Goal: Task Accomplishment & Management: Manage account settings

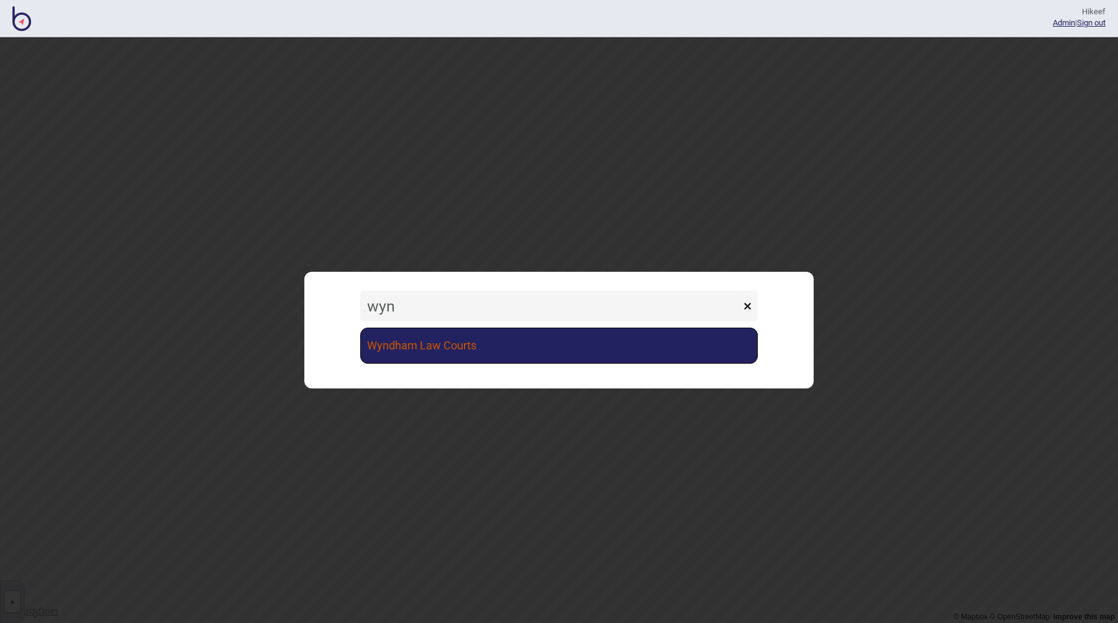
type input "wyn"
click at [407, 341] on link "Wyndham Law Courts" at bounding box center [558, 346] width 397 height 36
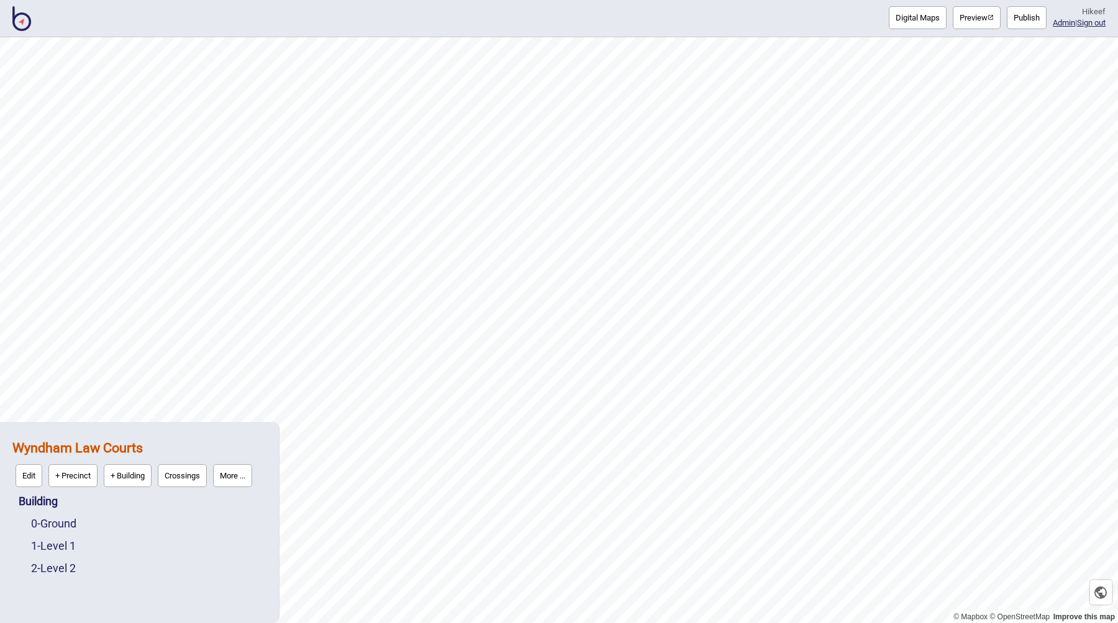
click at [970, 28] on button "Preview" at bounding box center [976, 17] width 48 height 23
click at [246, 481] on button "More ..." at bounding box center [232, 475] width 39 height 23
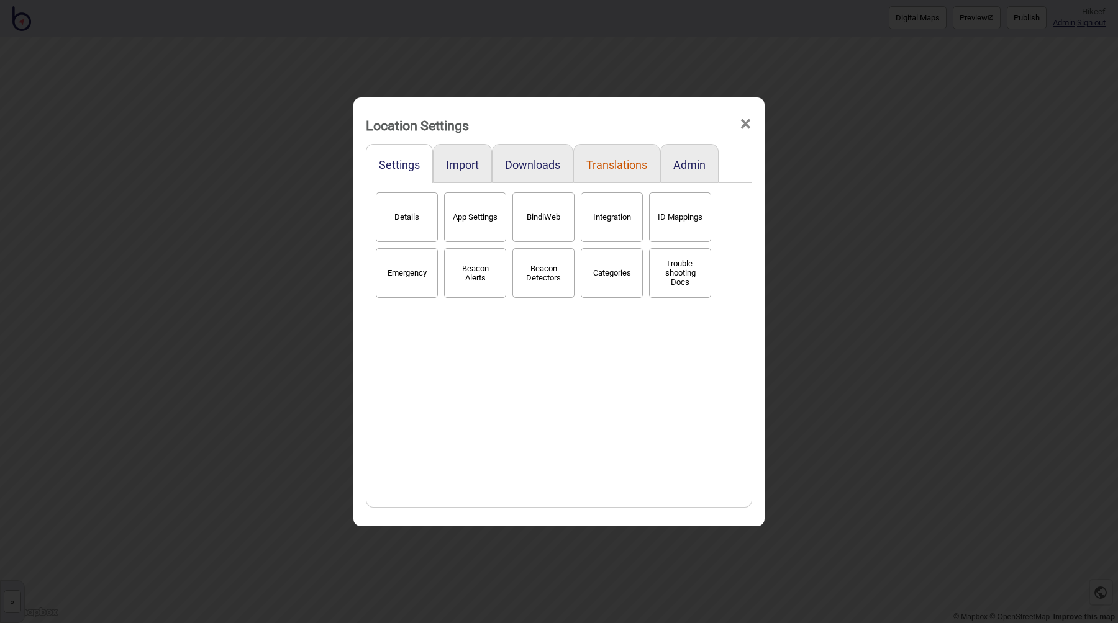
click at [604, 163] on button "Translations" at bounding box center [616, 164] width 61 height 13
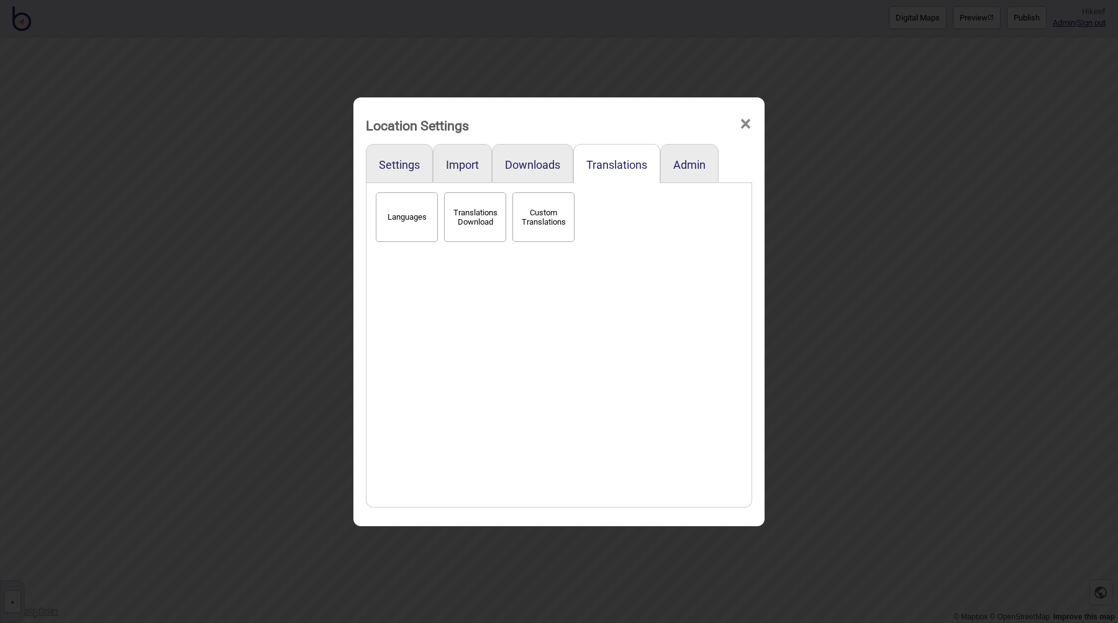
click at [559, 215] on button "Custom Translations" at bounding box center [543, 217] width 62 height 50
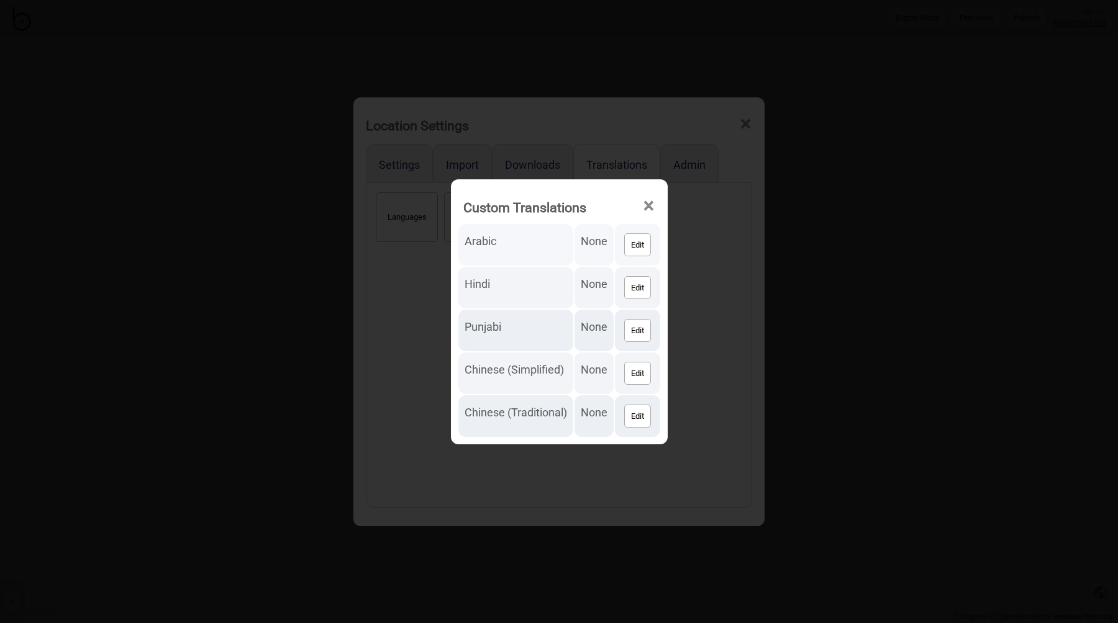
click at [599, 242] on td "None" at bounding box center [593, 245] width 39 height 42
click at [634, 248] on button "Edit" at bounding box center [637, 244] width 27 height 23
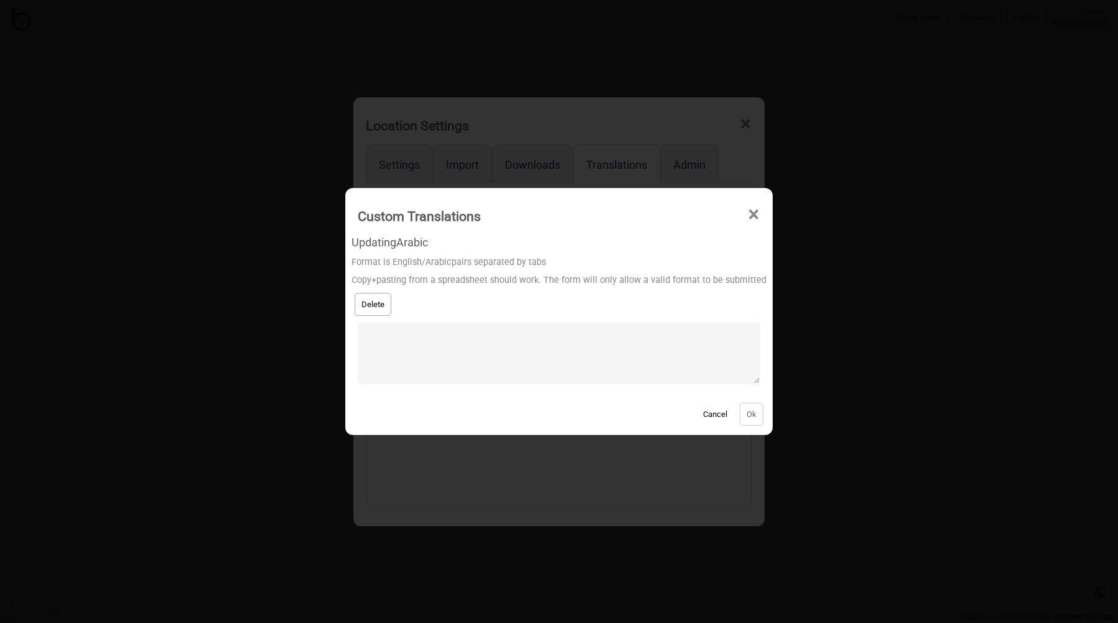
click at [701, 413] on button "Cancel" at bounding box center [715, 414] width 37 height 23
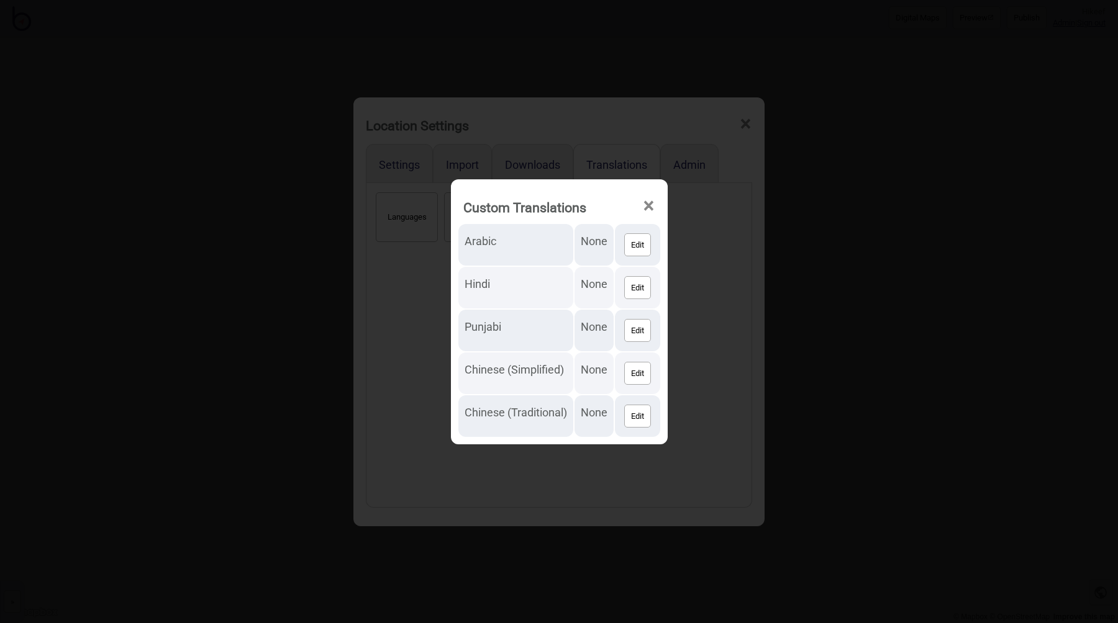
click at [380, 243] on div "Custom Translations × Arabic None Edit Hindi None Edit Punjabi None Edit Chines…" at bounding box center [559, 311] width 1118 height 623
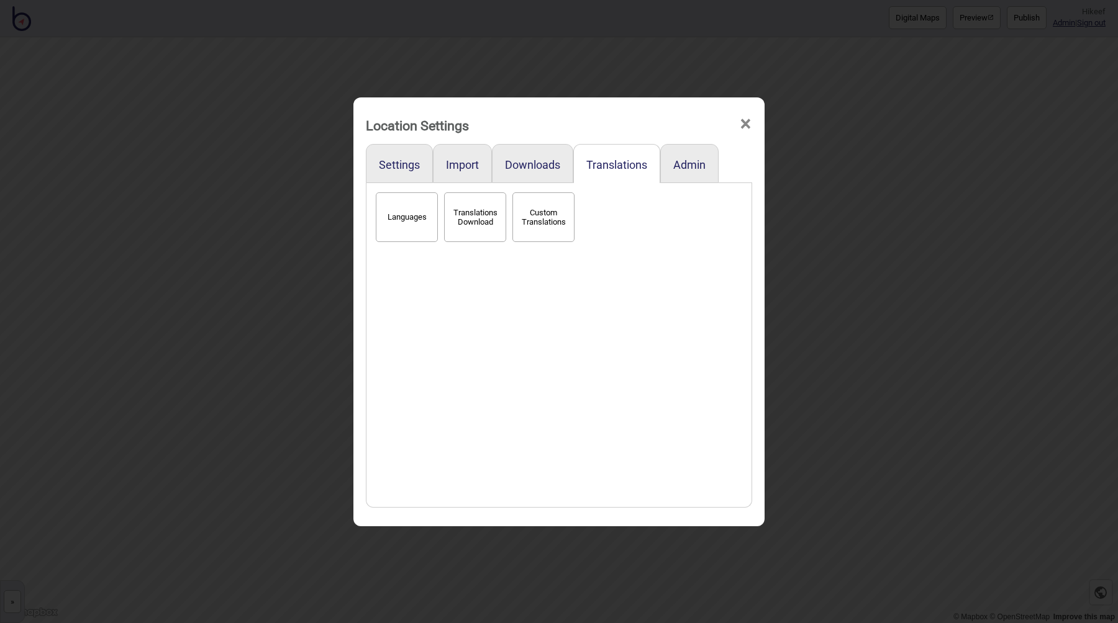
click at [470, 335] on div "Languages Translations Download Custom Translations" at bounding box center [559, 345] width 373 height 312
click at [831, 314] on div "Location Settings × Settings Import Downloads Translations Admin Languages Tran…" at bounding box center [559, 311] width 1118 height 623
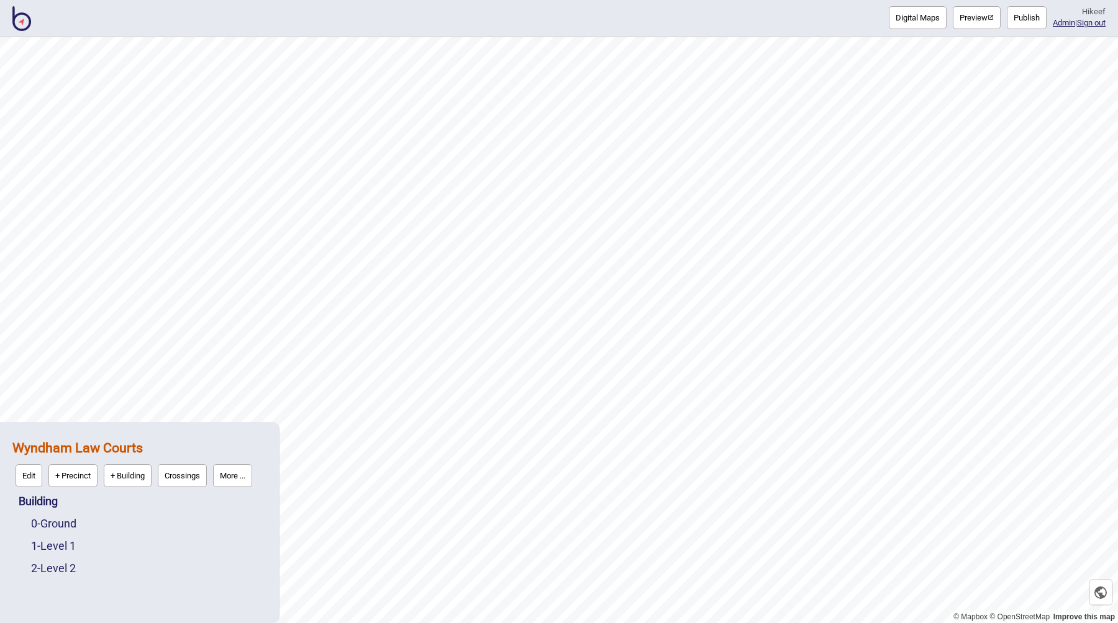
click at [246, 471] on button "More ..." at bounding box center [232, 475] width 39 height 23
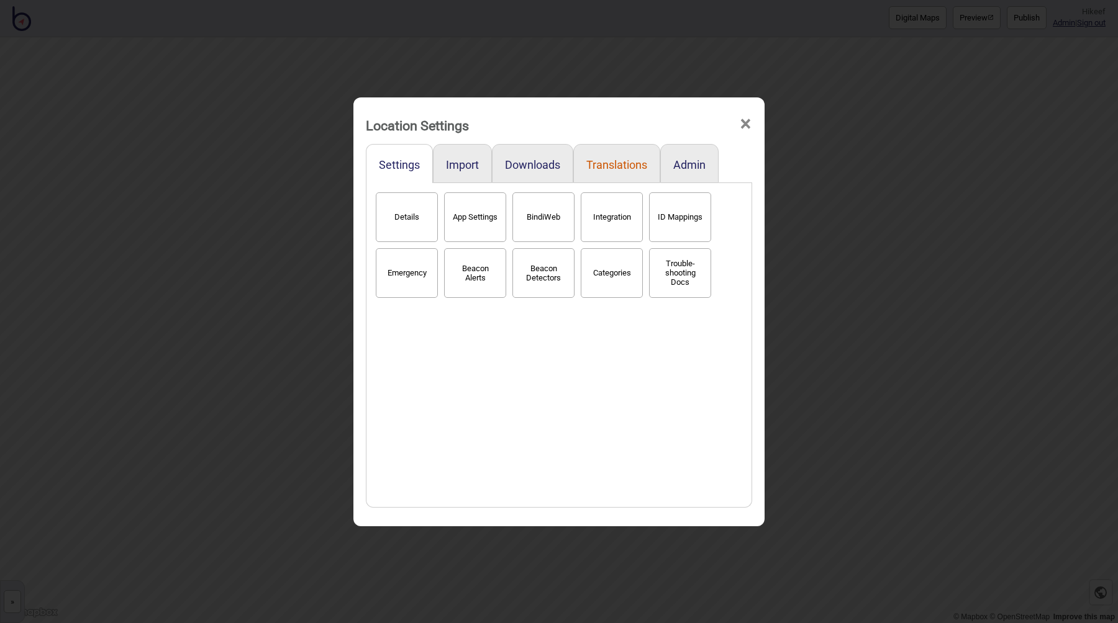
click at [618, 160] on button "Translations" at bounding box center [616, 164] width 61 height 13
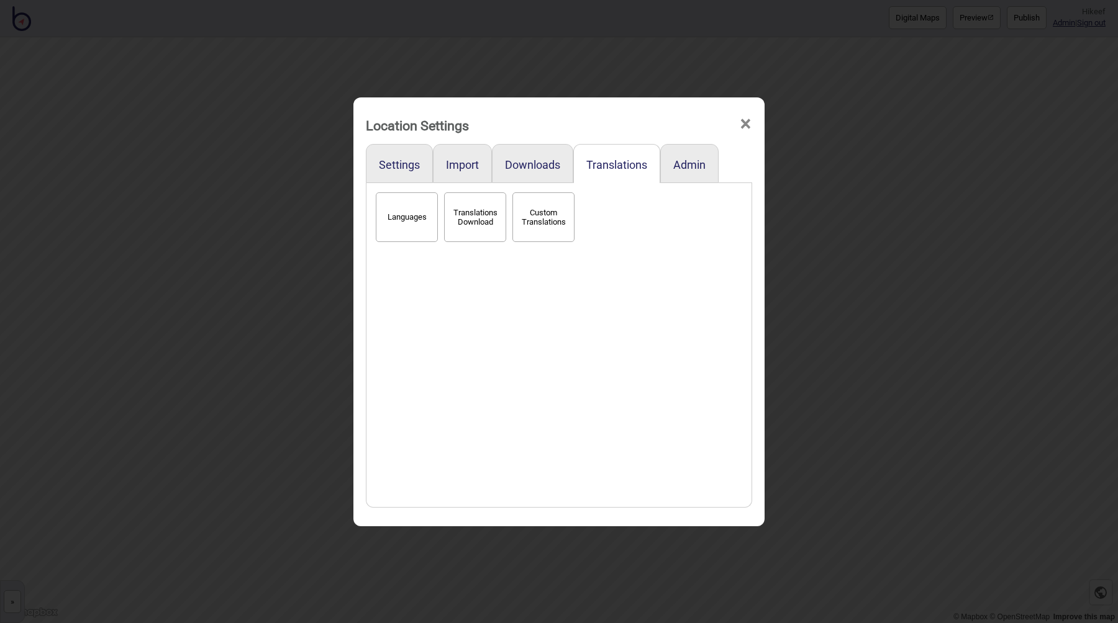
click at [403, 219] on button "Languages" at bounding box center [407, 217] width 62 height 50
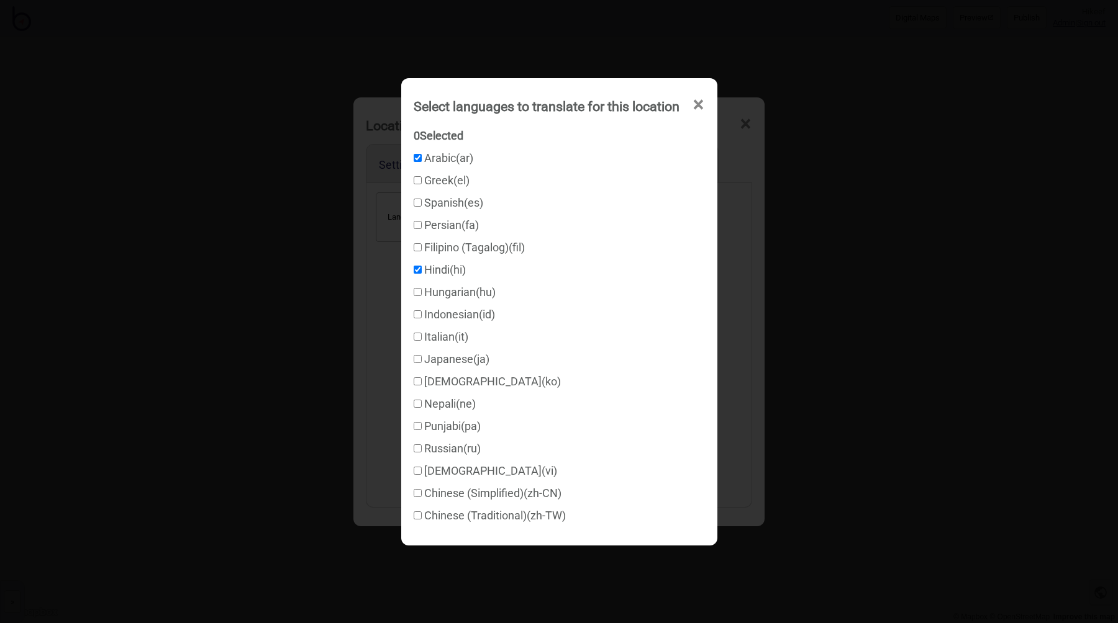
checkbox input "true"
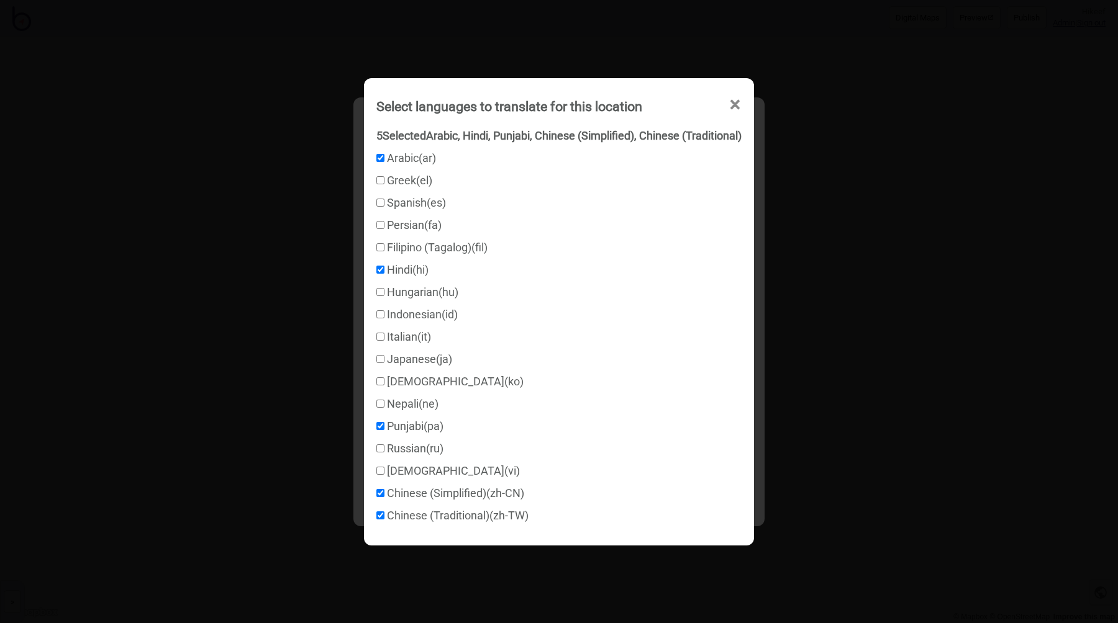
click at [738, 104] on span "×" at bounding box center [734, 104] width 13 height 41
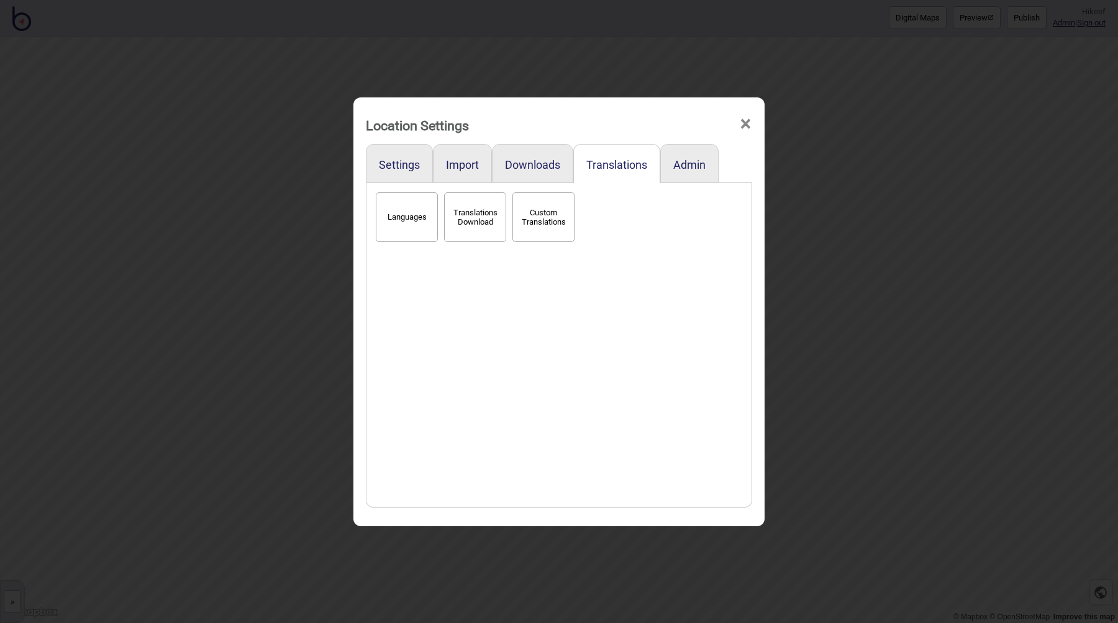
click at [466, 222] on button "Translations Download" at bounding box center [475, 217] width 62 height 50
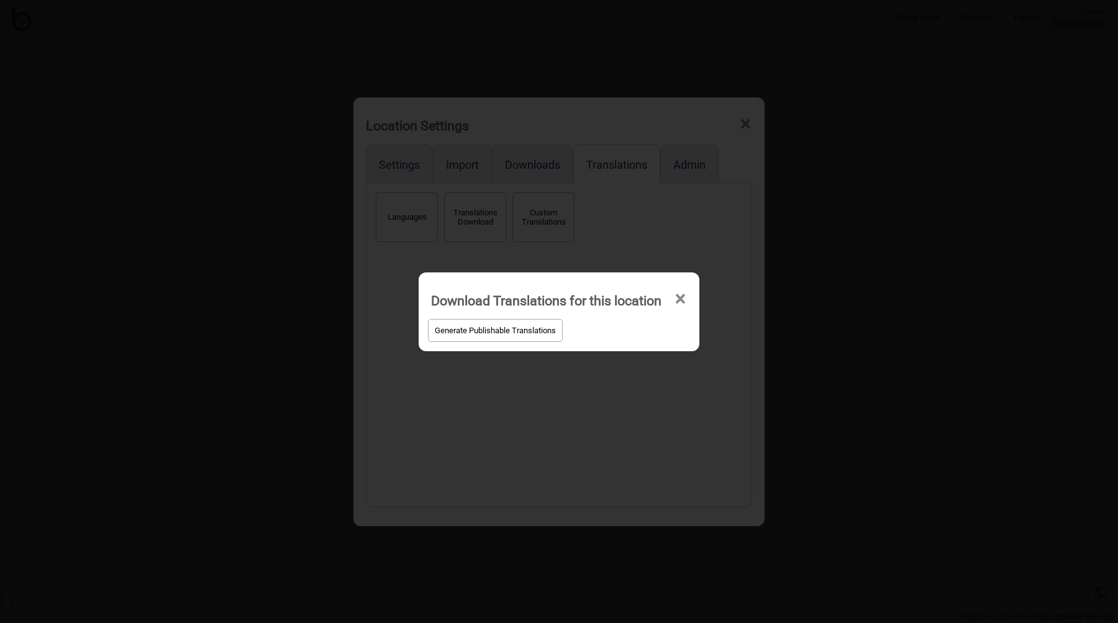
click at [509, 328] on button "Generate Publishable Translations" at bounding box center [495, 330] width 135 height 23
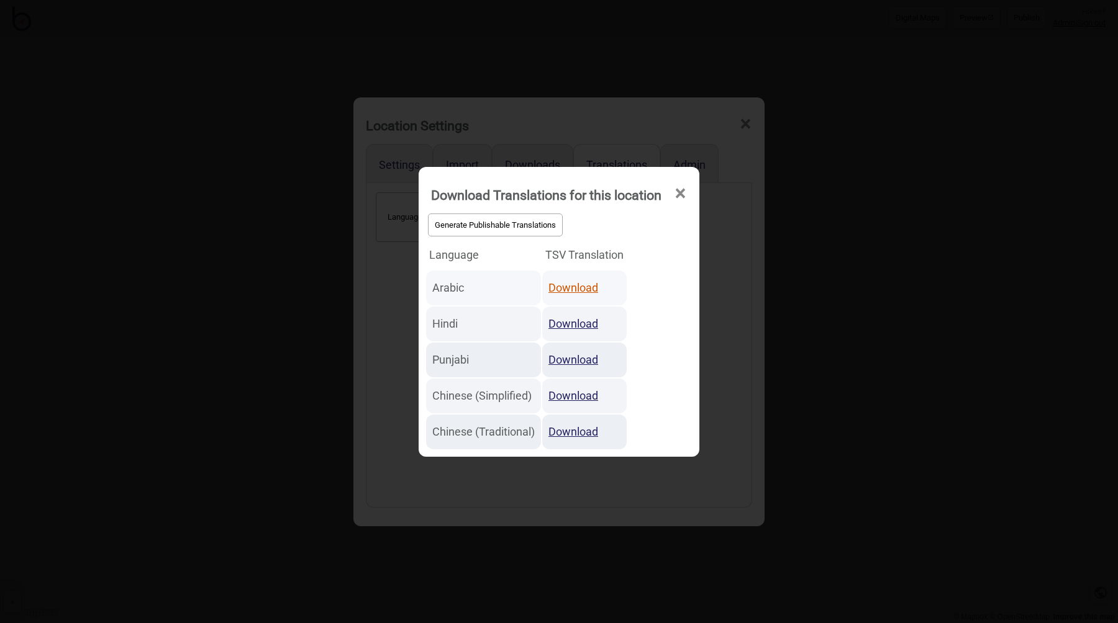
click at [576, 288] on link "Download" at bounding box center [573, 287] width 50 height 13
click at [571, 323] on link "Download" at bounding box center [573, 323] width 50 height 13
click at [566, 362] on link "Download" at bounding box center [573, 359] width 50 height 13
click at [573, 396] on link "Download" at bounding box center [573, 395] width 50 height 13
click at [575, 434] on link "Download" at bounding box center [573, 431] width 50 height 13
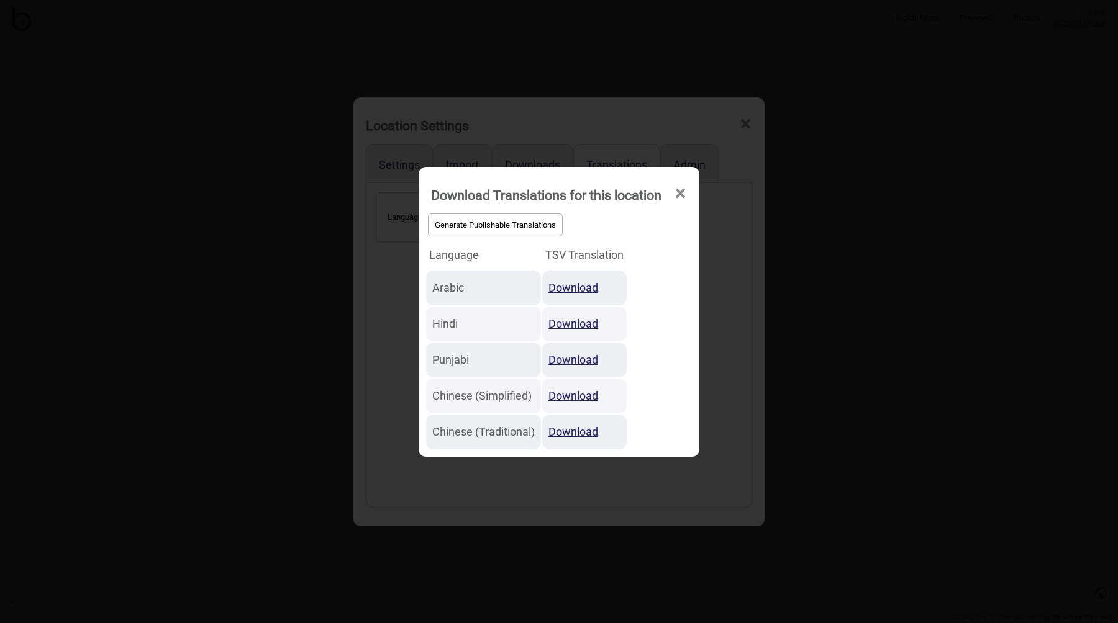
click at [649, 330] on div "Generate Publishable Translations Language TSV Translation Arabic Download Hind…" at bounding box center [559, 330] width 268 height 240
click at [767, 242] on div "Download Translations for this location × Generate Publishable Translations Lan…" at bounding box center [559, 311] width 1118 height 623
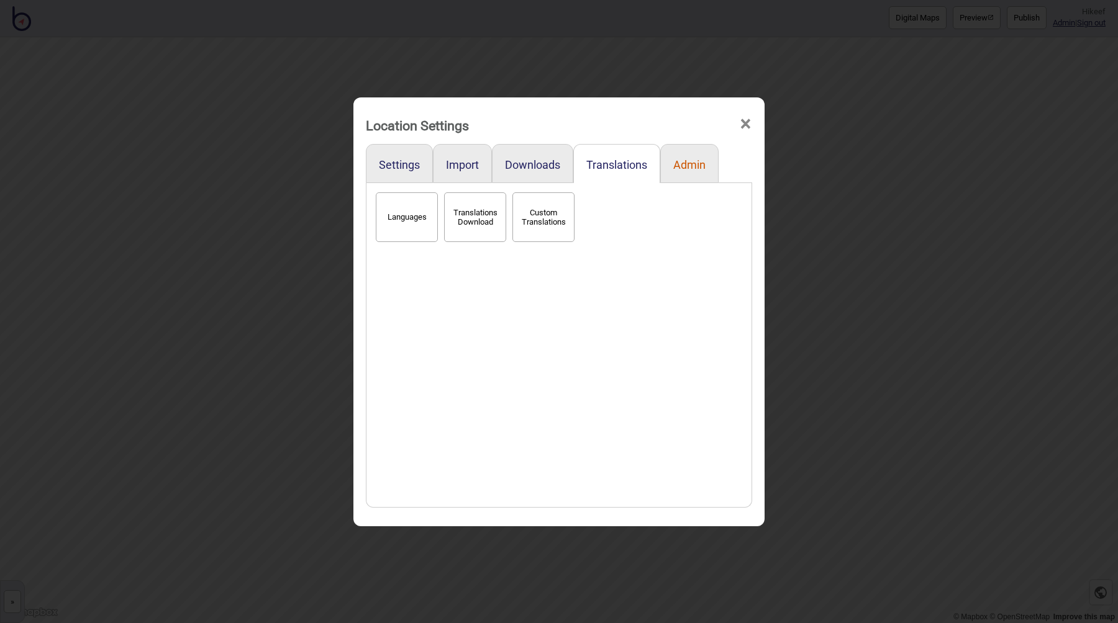
click at [684, 168] on button "Admin" at bounding box center [689, 164] width 32 height 13
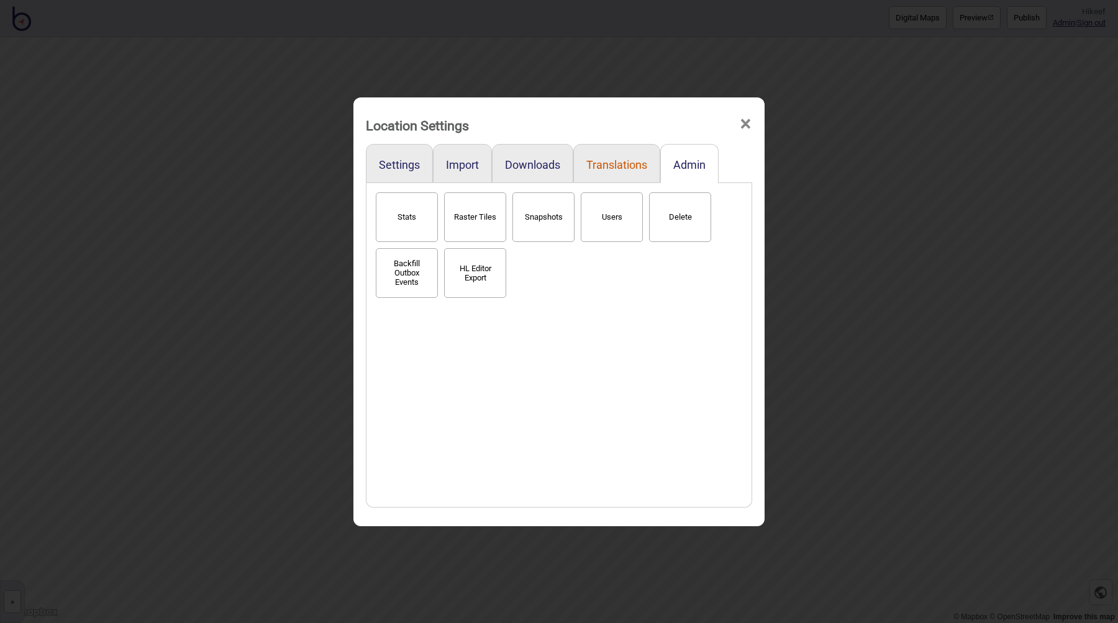
click at [630, 169] on button "Translations" at bounding box center [616, 164] width 61 height 13
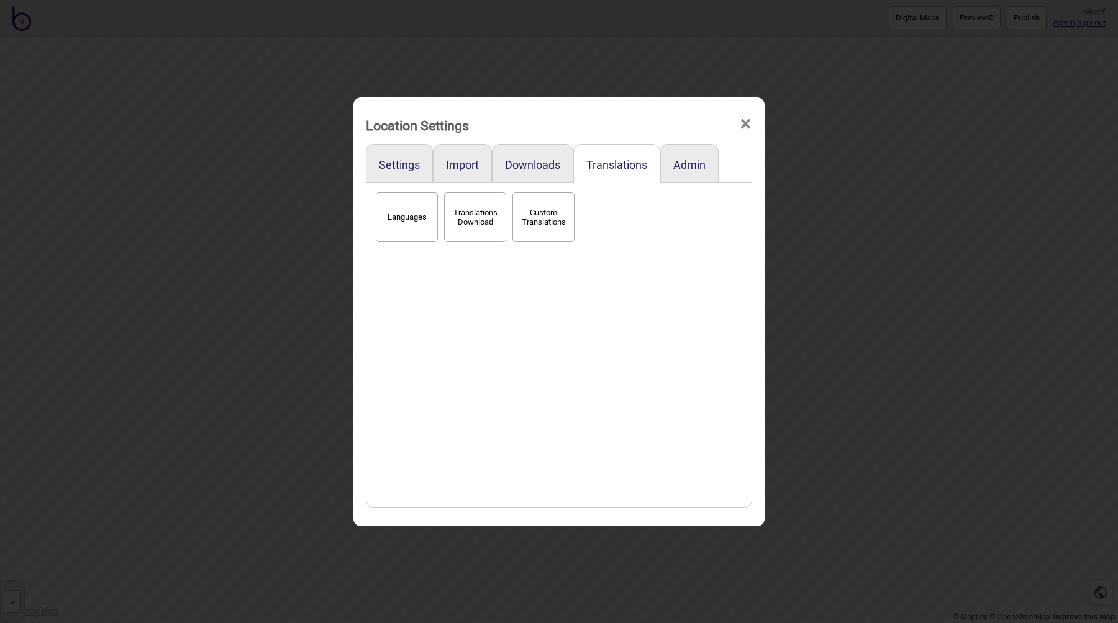
click at [549, 220] on button "Custom Translations" at bounding box center [543, 217] width 62 height 50
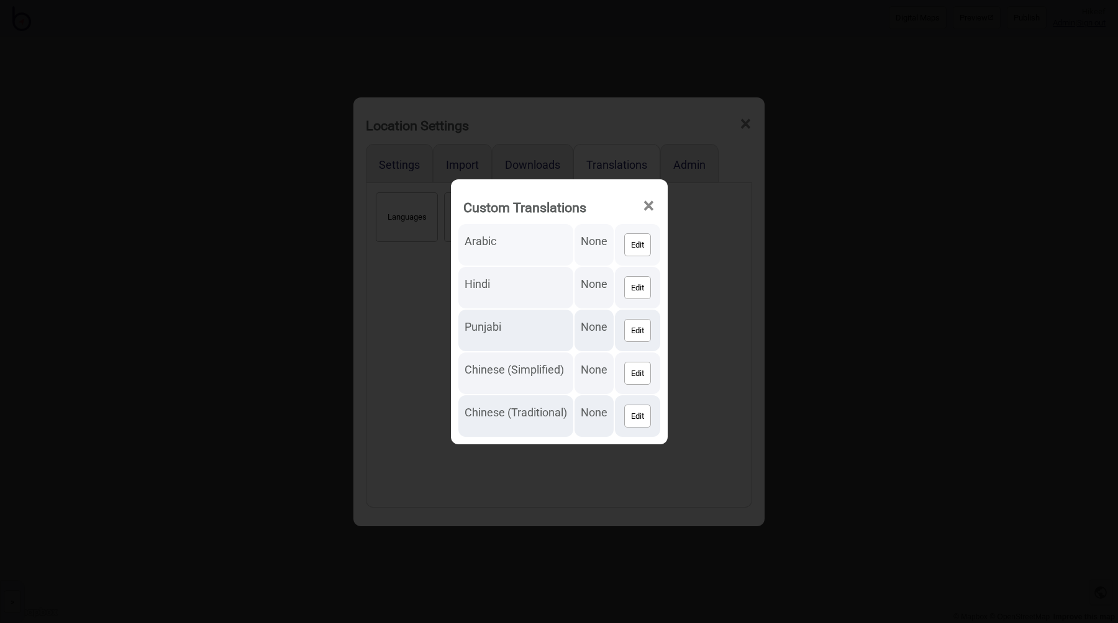
click at [631, 244] on button "Edit" at bounding box center [637, 244] width 27 height 23
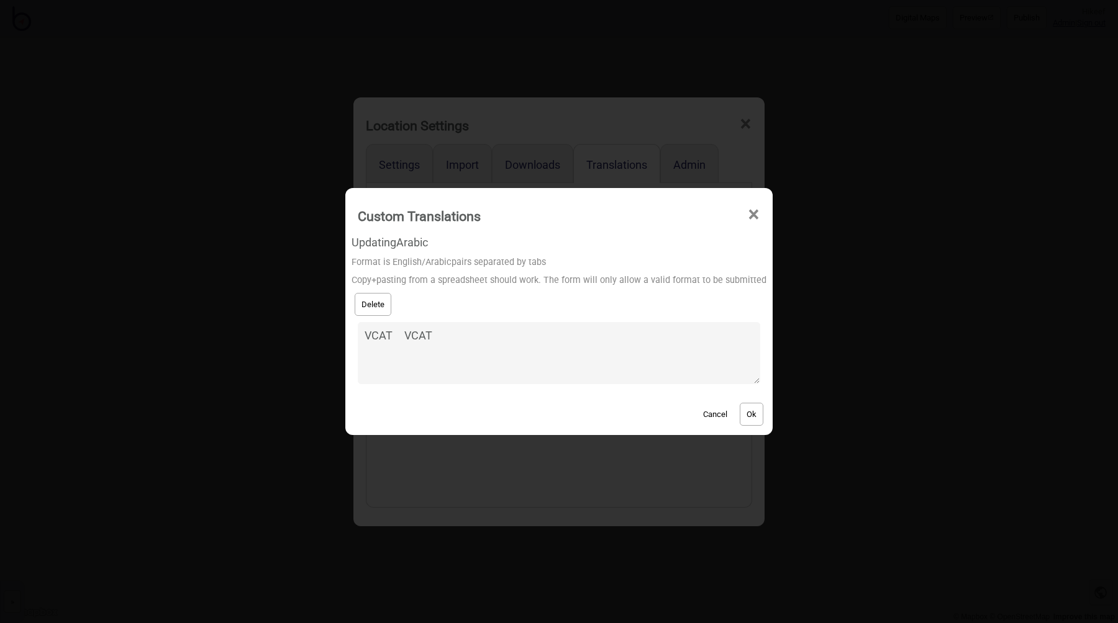
type textarea "VCAT VCAT"
click at [749, 415] on button "Ok" at bounding box center [751, 414] width 24 height 23
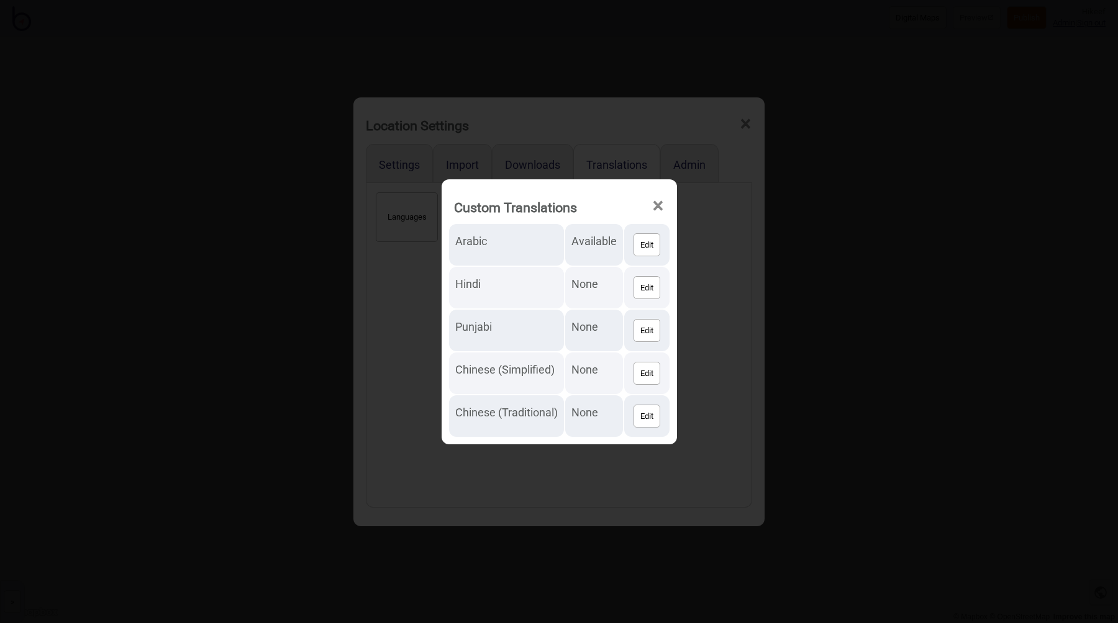
click at [835, 317] on div "Custom Translations × Arabic Available Edit Hindi None Edit Punjabi None Edit C…" at bounding box center [559, 311] width 1118 height 623
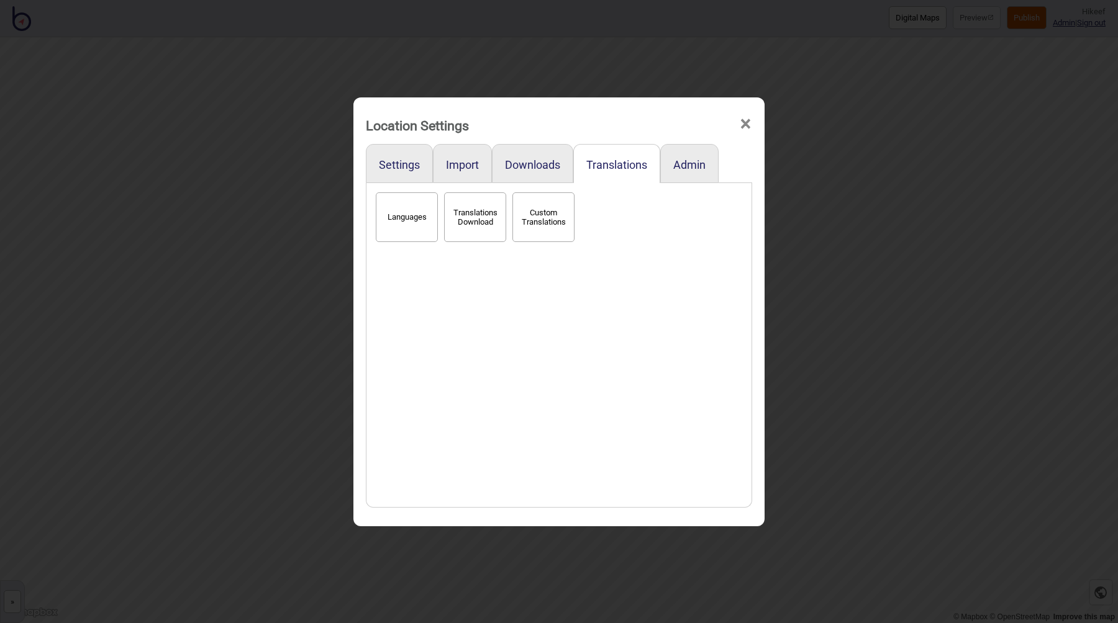
click at [837, 285] on div "Location Settings × Settings Import Downloads Translations Admin Languages Tran…" at bounding box center [559, 311] width 1118 height 623
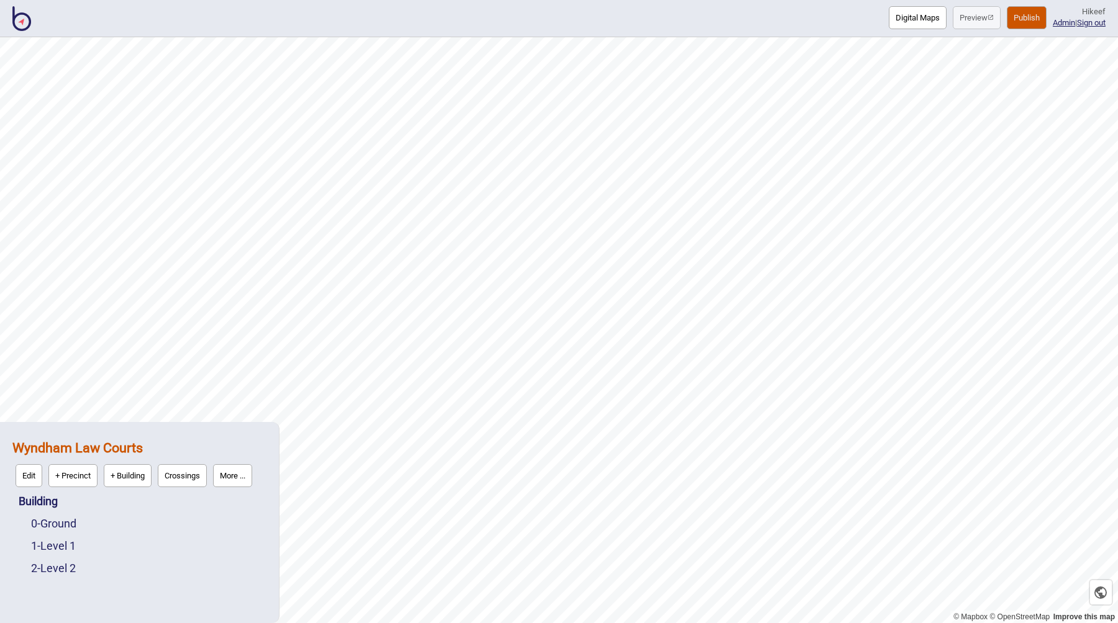
click at [1021, 19] on button "Publish" at bounding box center [1026, 17] width 40 height 23
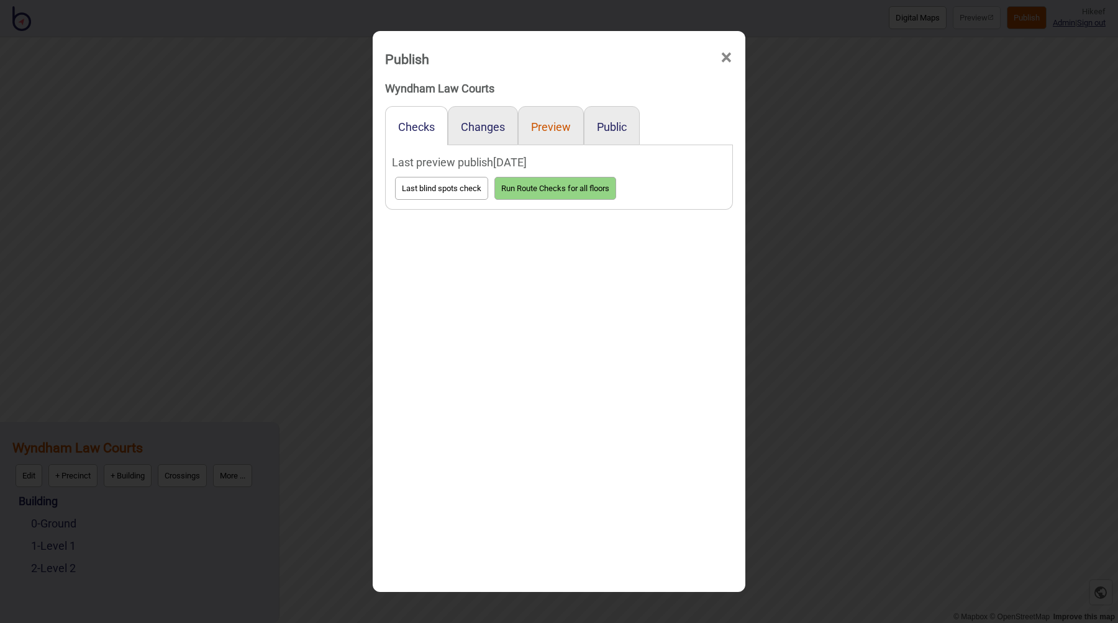
click at [559, 125] on button "Preview" at bounding box center [551, 126] width 40 height 13
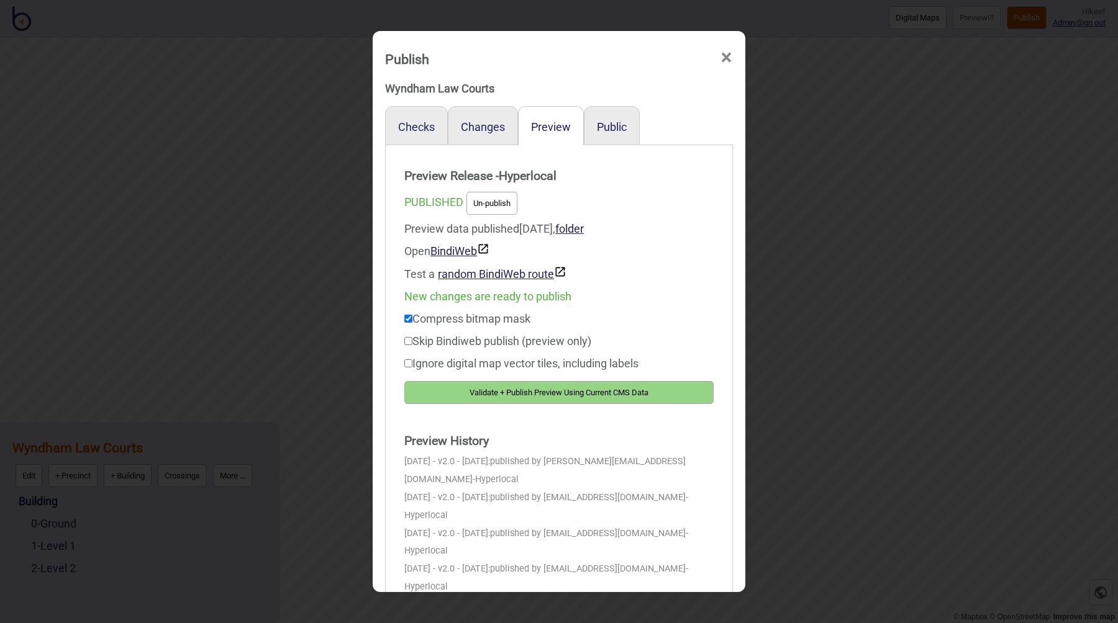
click at [514, 398] on button "Validate + Publish Preview Using Current CMS Data" at bounding box center [558, 392] width 309 height 23
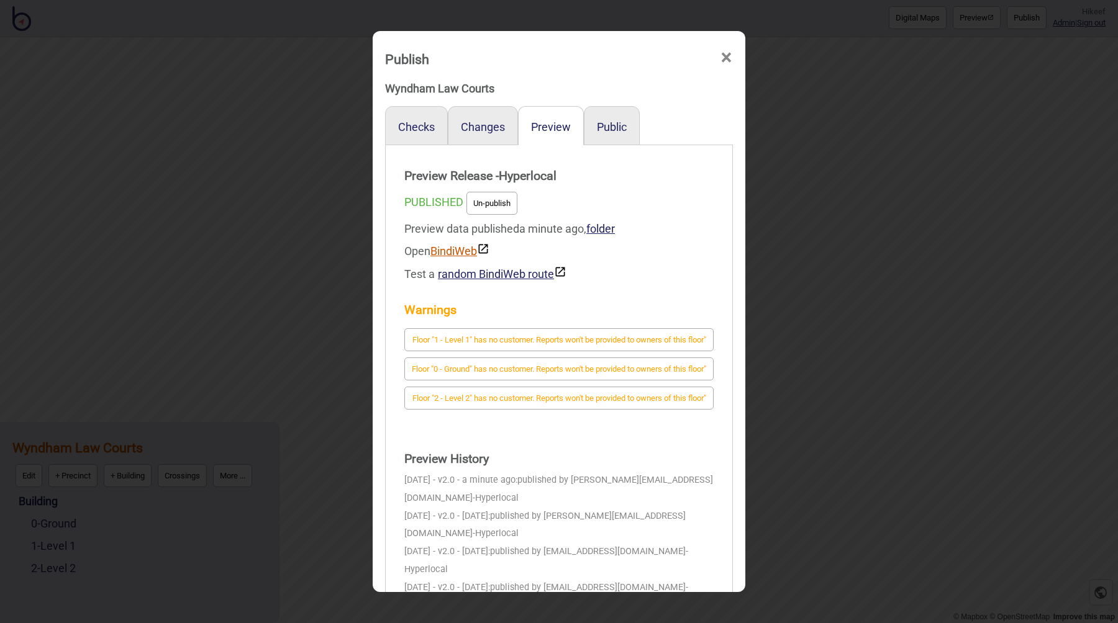
click at [456, 251] on link "BindiWeb" at bounding box center [459, 251] width 59 height 13
click at [337, 225] on div "Publish × Wyndham Law Courts Checks Changes Preview Public Preview Release - Hy…" at bounding box center [559, 311] width 1118 height 623
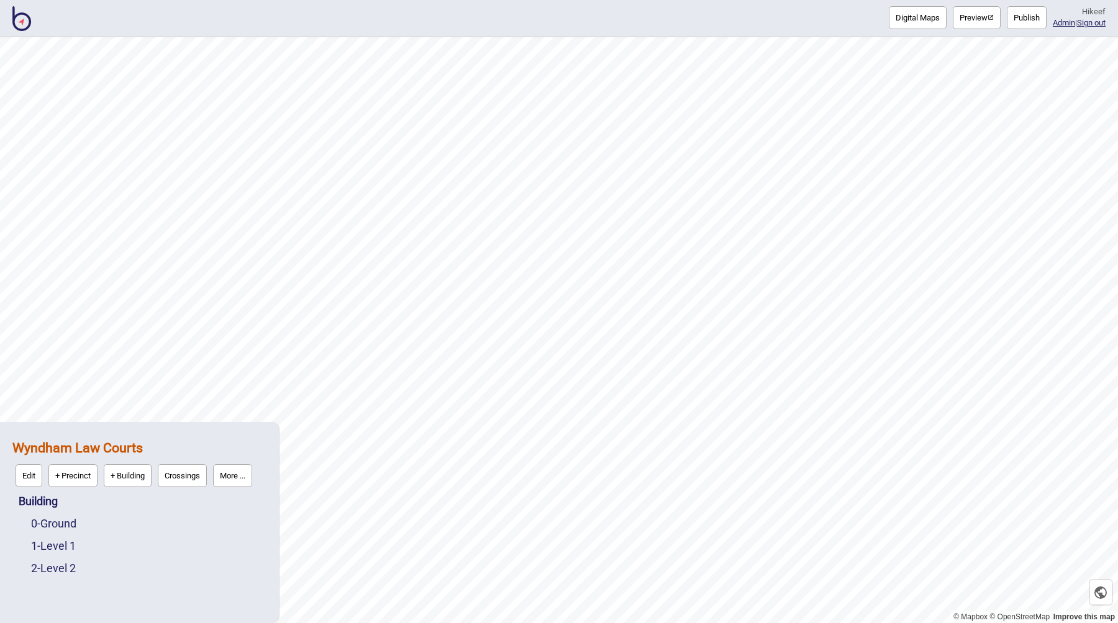
click at [232, 484] on button "More ..." at bounding box center [232, 475] width 39 height 23
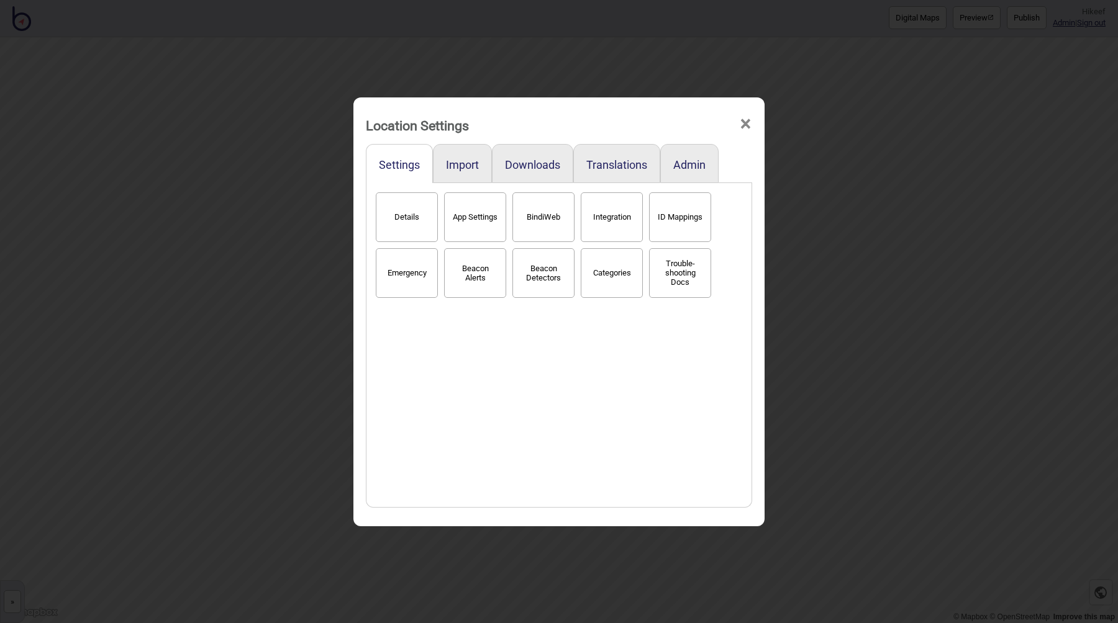
click at [607, 155] on div "Translations" at bounding box center [616, 163] width 87 height 39
click at [610, 159] on button "Translations" at bounding box center [616, 164] width 61 height 13
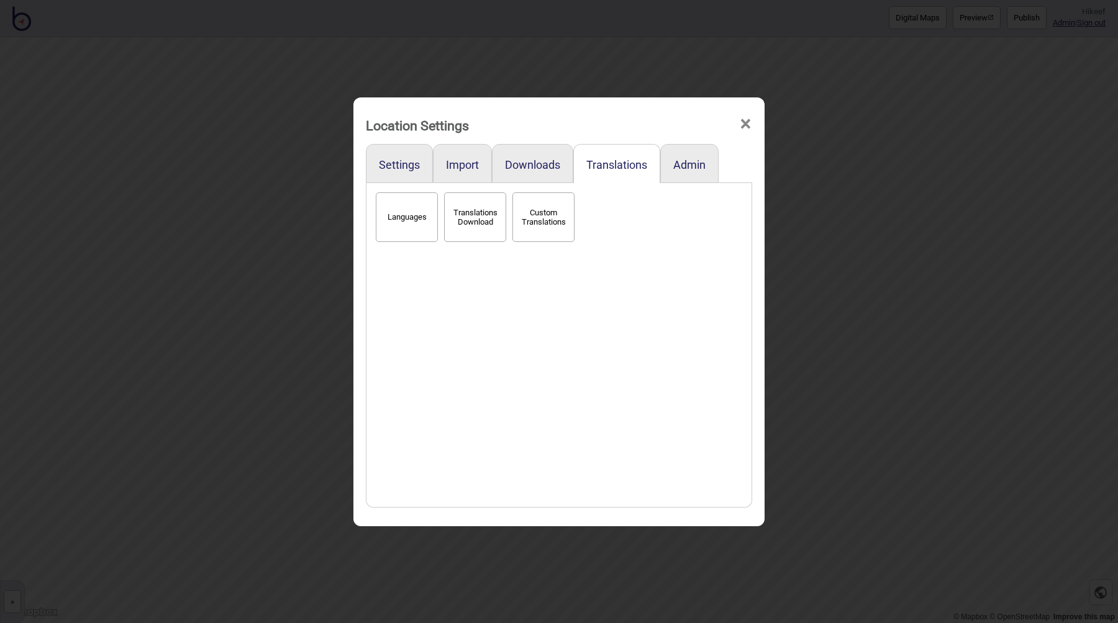
click at [540, 218] on button "Custom Translations" at bounding box center [543, 217] width 62 height 50
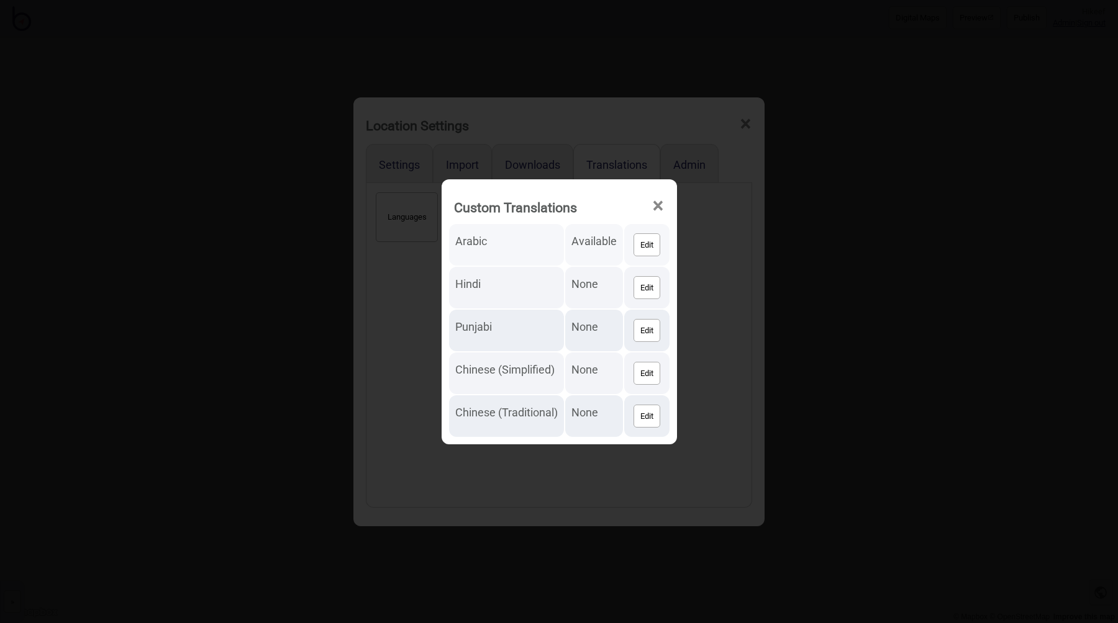
click at [658, 244] on button "Edit" at bounding box center [646, 244] width 27 height 23
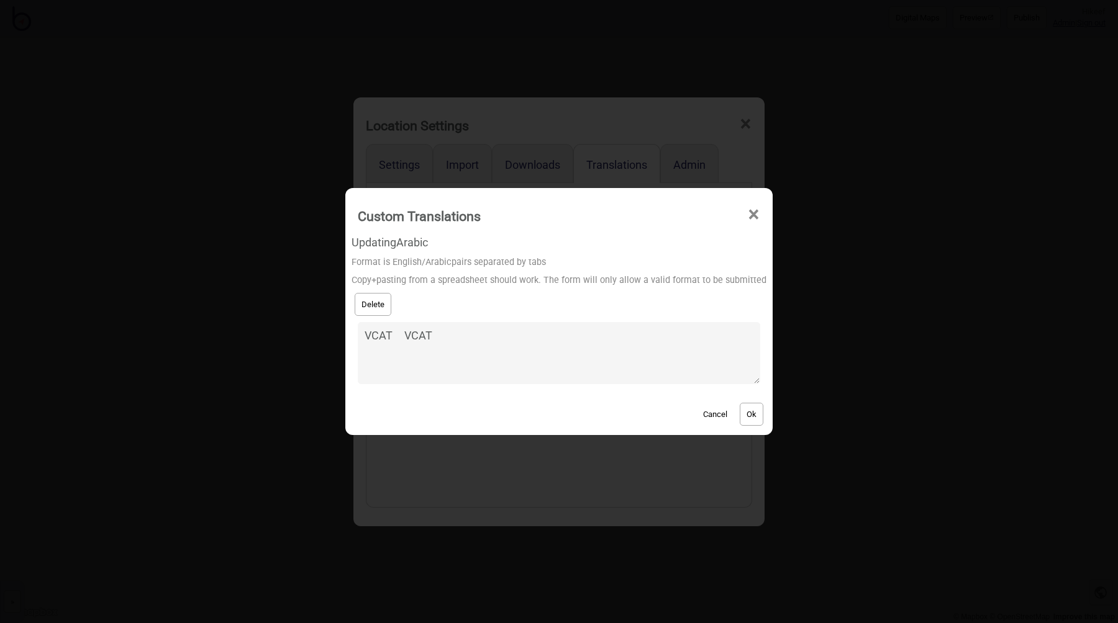
click at [489, 346] on textarea "VCAT VCAT" at bounding box center [559, 353] width 402 height 62
click at [708, 408] on button "Cancel" at bounding box center [715, 414] width 37 height 23
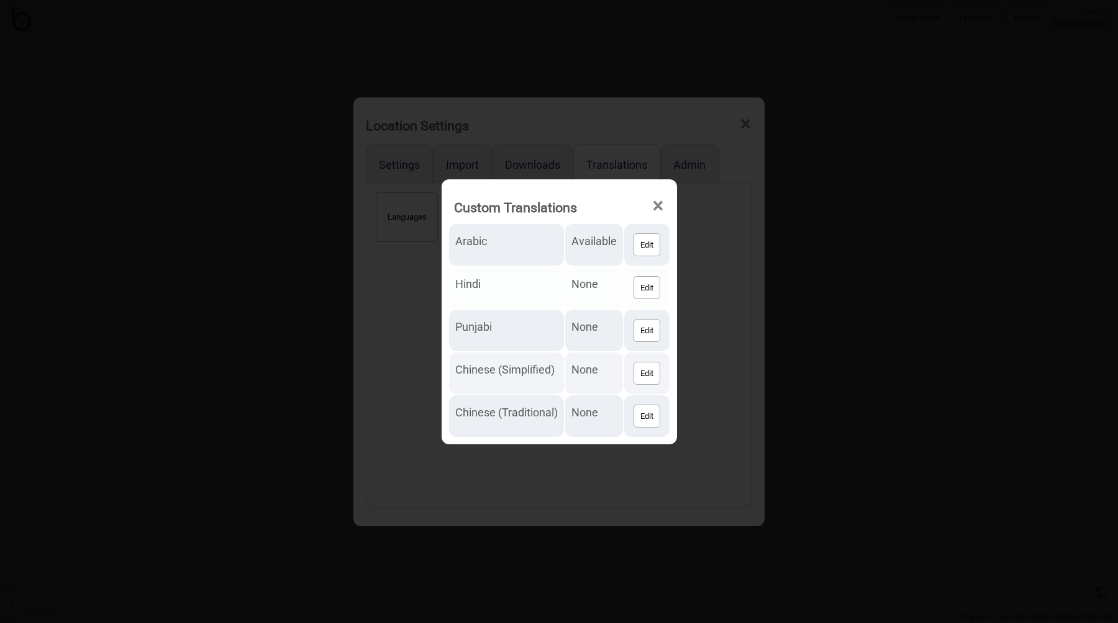
click at [650, 284] on button "Edit" at bounding box center [646, 287] width 27 height 23
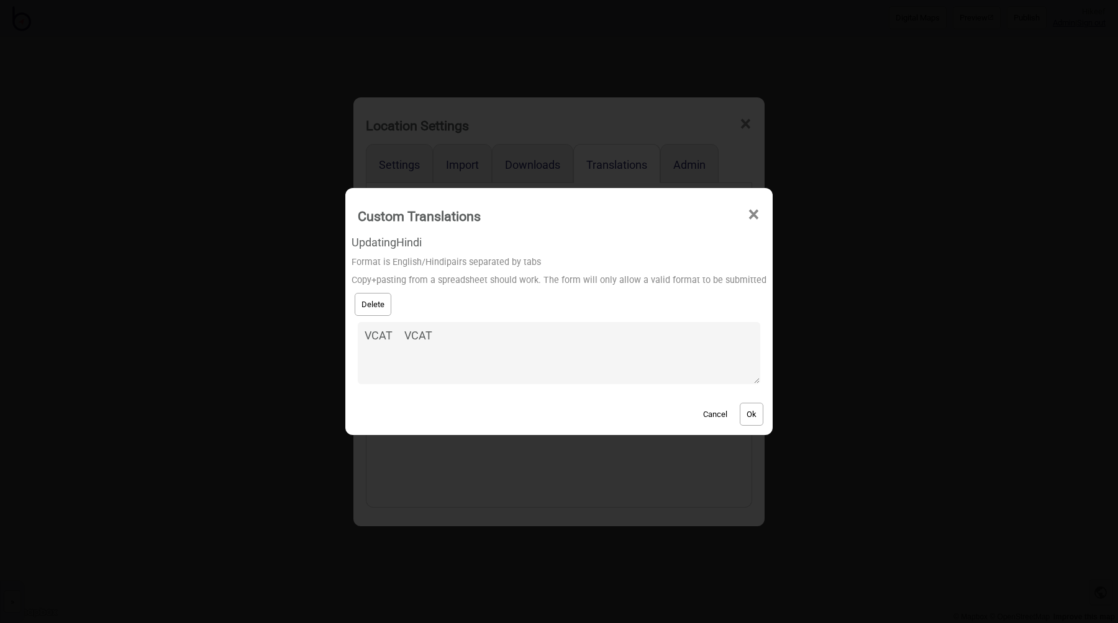
type textarea "VCAT VCAT"
click at [739, 409] on button "Ok" at bounding box center [751, 414] width 24 height 23
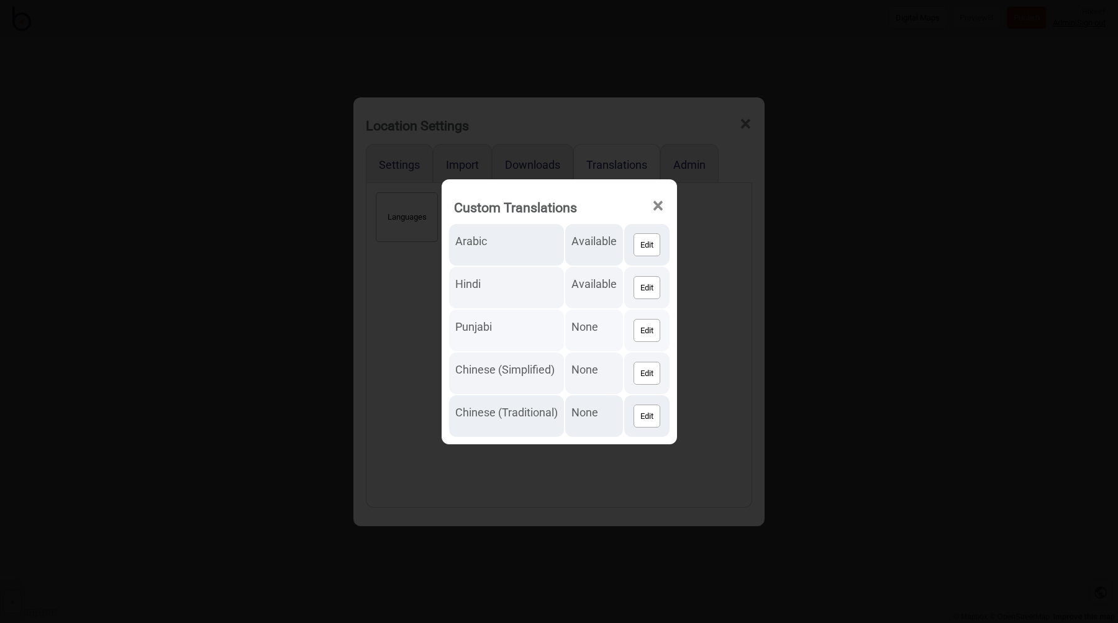
click at [644, 327] on button "Edit" at bounding box center [646, 330] width 27 height 23
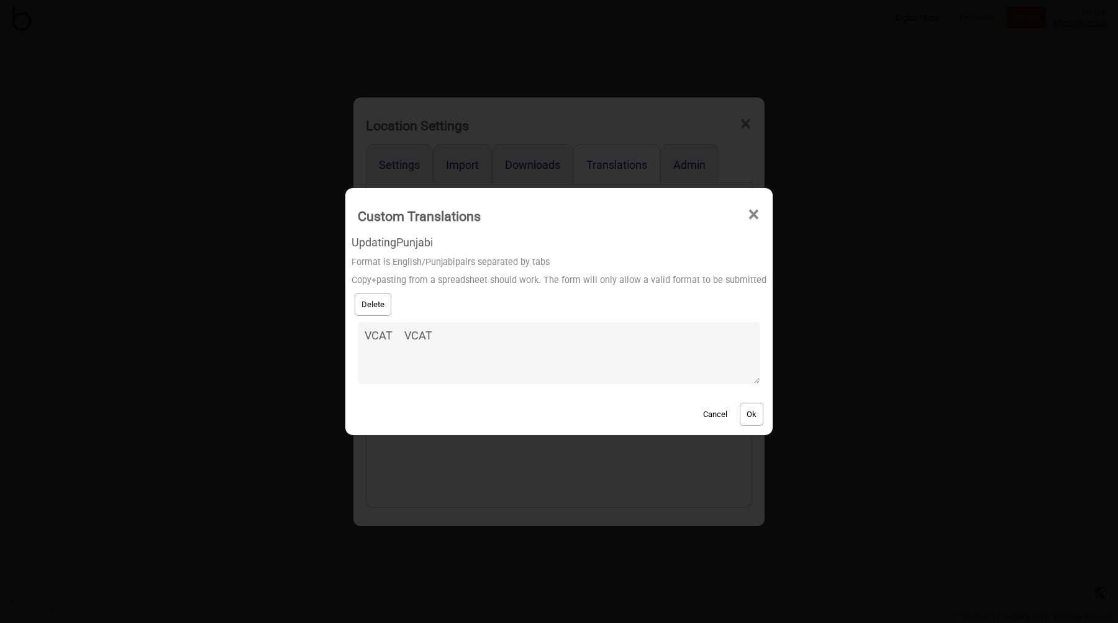
type textarea "VCAT VCAT"
click at [743, 410] on button "Ok" at bounding box center [751, 414] width 24 height 23
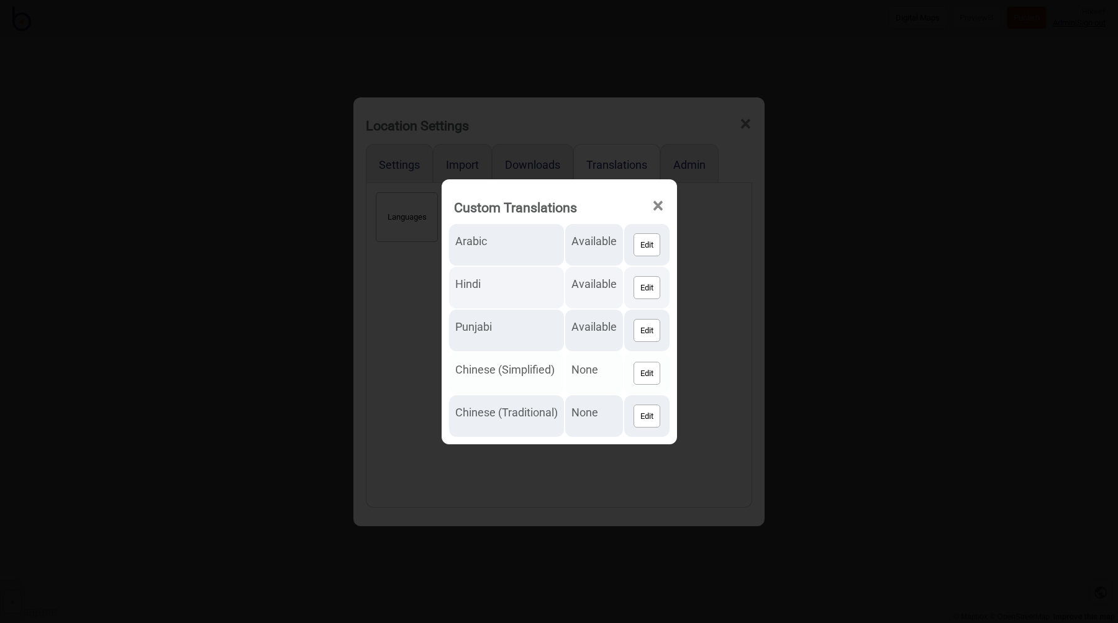
click at [653, 374] on button "Edit" at bounding box center [646, 373] width 27 height 23
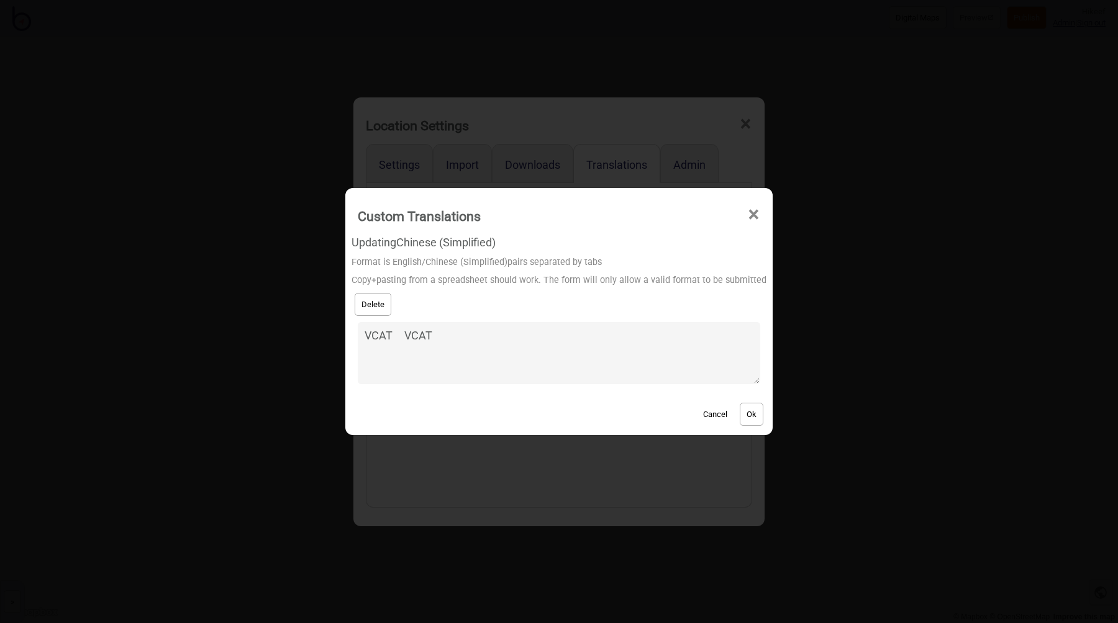
type textarea "VCAT VCAT"
click at [746, 409] on button "Ok" at bounding box center [751, 414] width 24 height 23
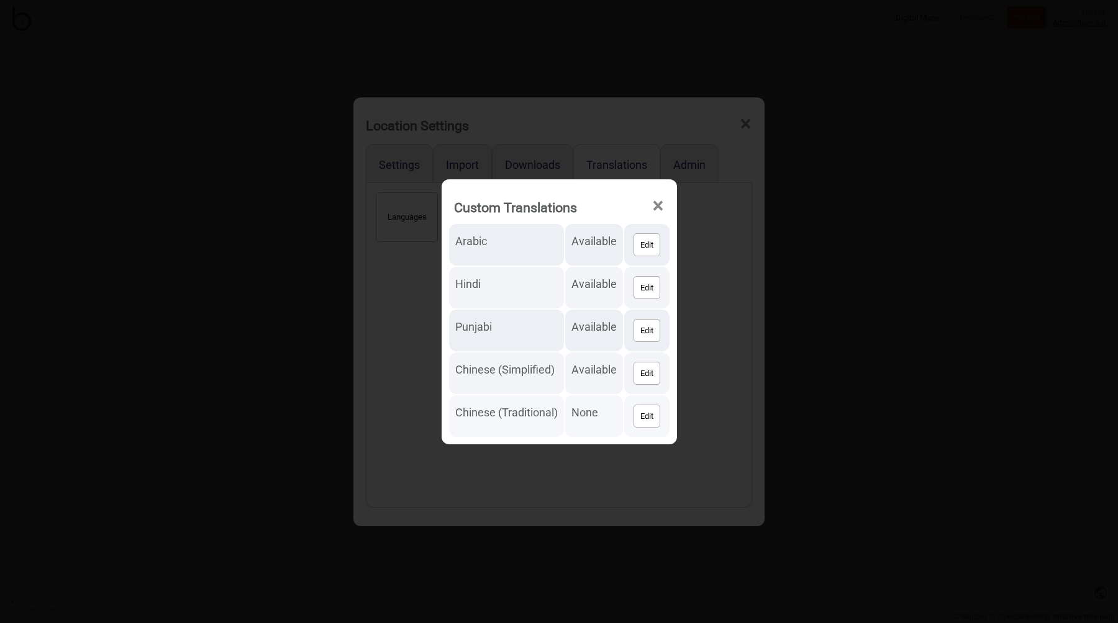
click at [655, 418] on button "Edit" at bounding box center [646, 416] width 27 height 23
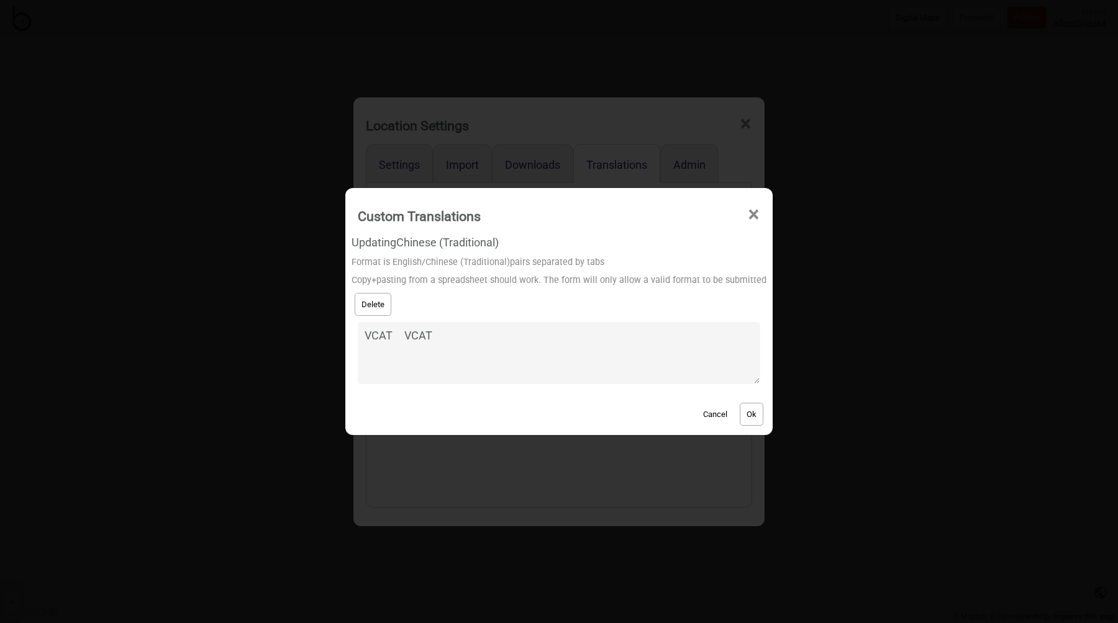
type textarea "VCAT VCAT"
click at [739, 412] on button "Ok" at bounding box center [751, 414] width 24 height 23
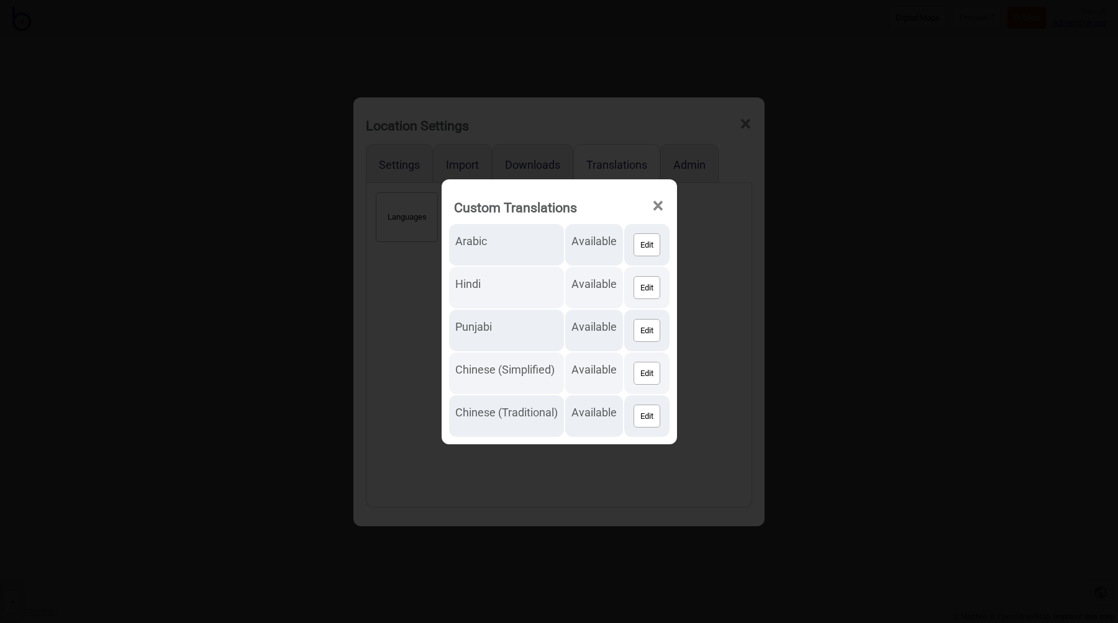
click at [720, 355] on div "Custom Translations × Arabic Available Edit Hindi Available Edit Punjabi Availa…" at bounding box center [559, 311] width 1118 height 623
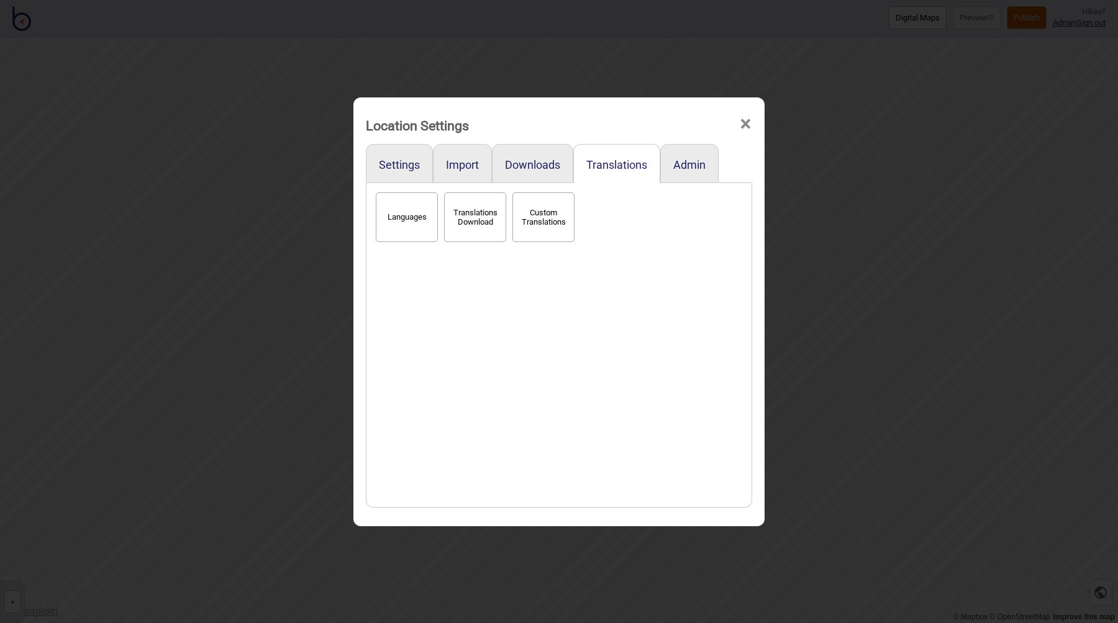
click at [823, 267] on div "Location Settings × Settings Import Downloads Translations Admin Languages Tran…" at bounding box center [559, 311] width 1118 height 623
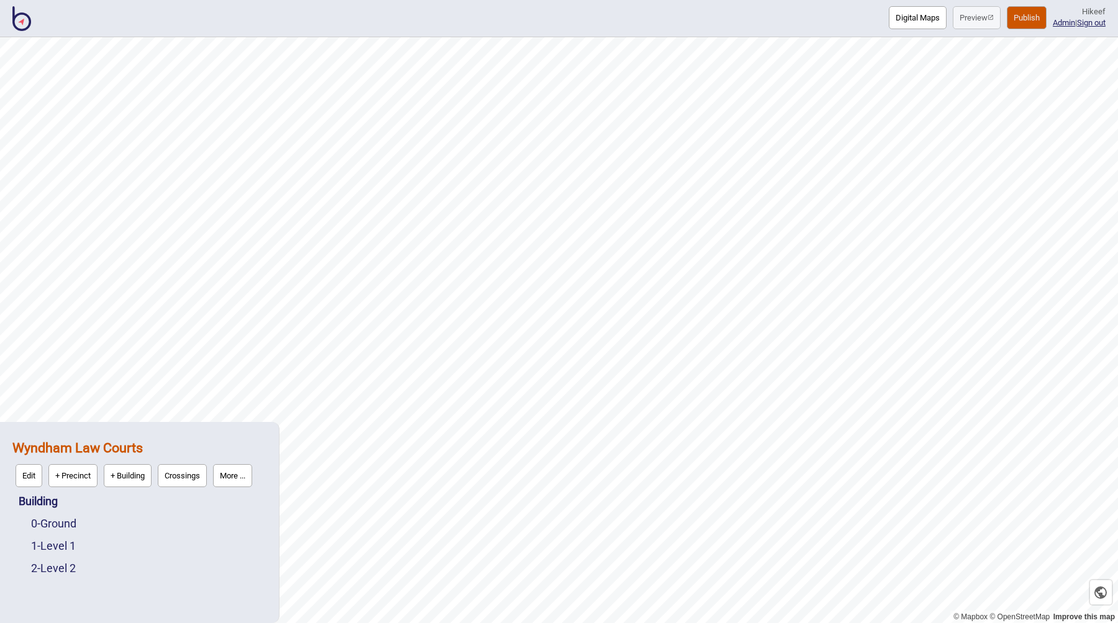
click at [1022, 19] on button "Publish" at bounding box center [1026, 17] width 40 height 23
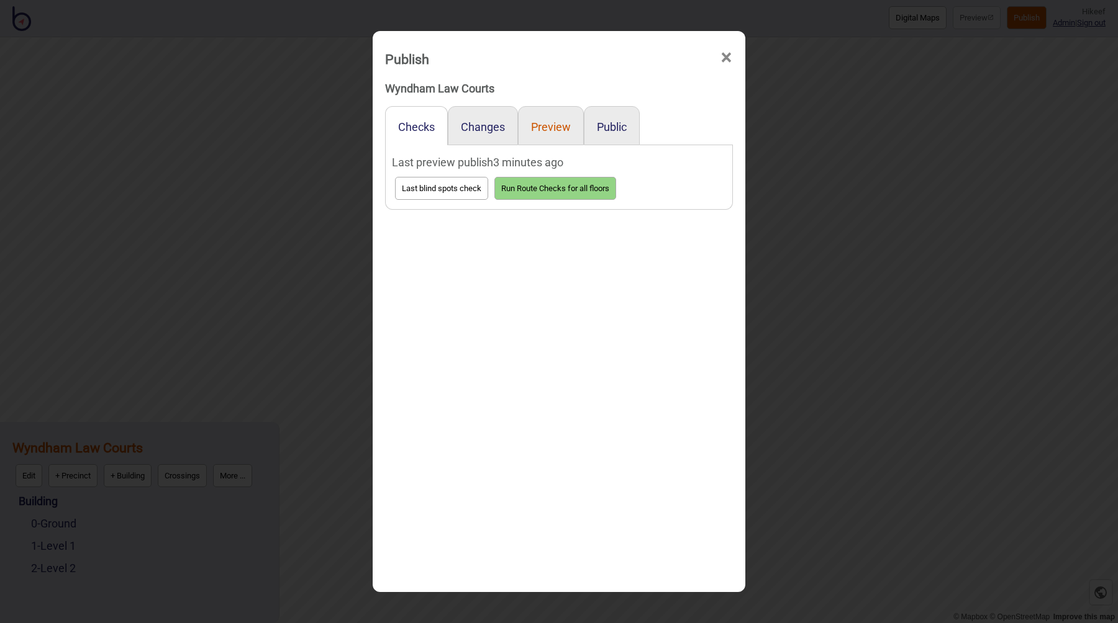
click at [542, 124] on button "Preview" at bounding box center [551, 126] width 40 height 13
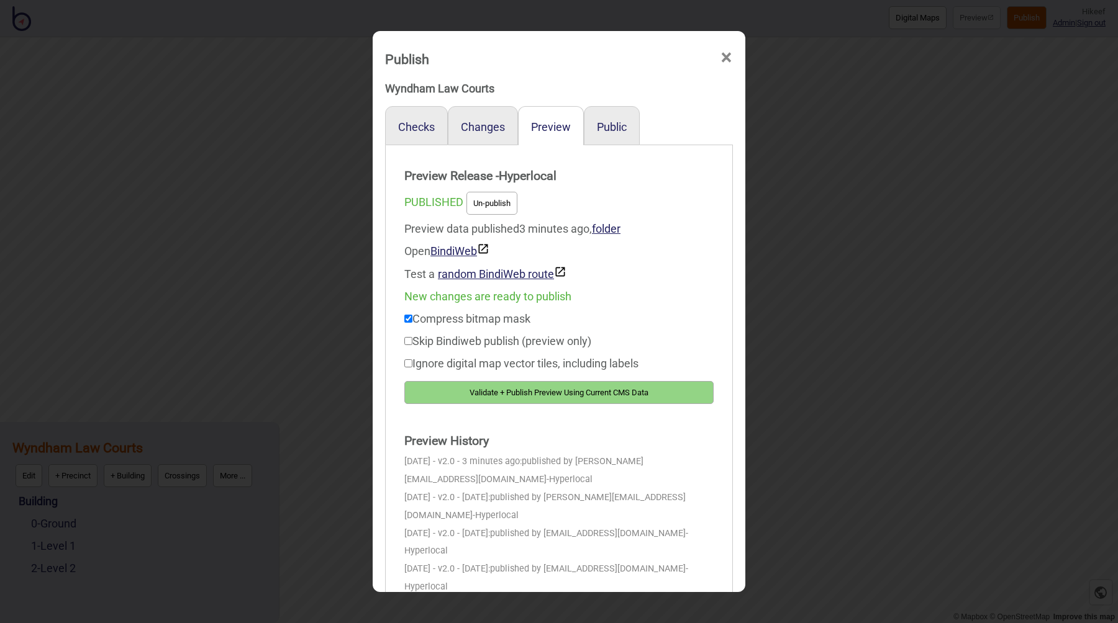
click at [533, 392] on button "Validate + Publish Preview Using Current CMS Data" at bounding box center [558, 392] width 309 height 23
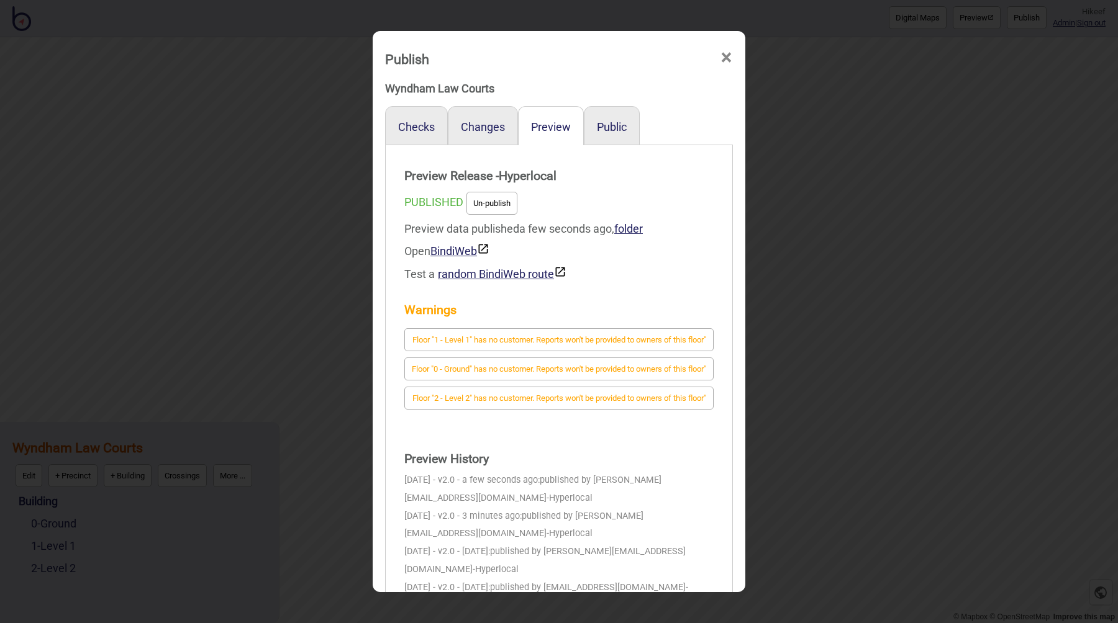
click at [604, 472] on strong "Preview History" at bounding box center [558, 459] width 309 height 25
click at [566, 472] on strong "Preview History" at bounding box center [558, 459] width 309 height 25
click at [499, 53] on div "Publish ×" at bounding box center [559, 55] width 360 height 37
click at [658, 304] on strong "Warnings" at bounding box center [558, 310] width 309 height 25
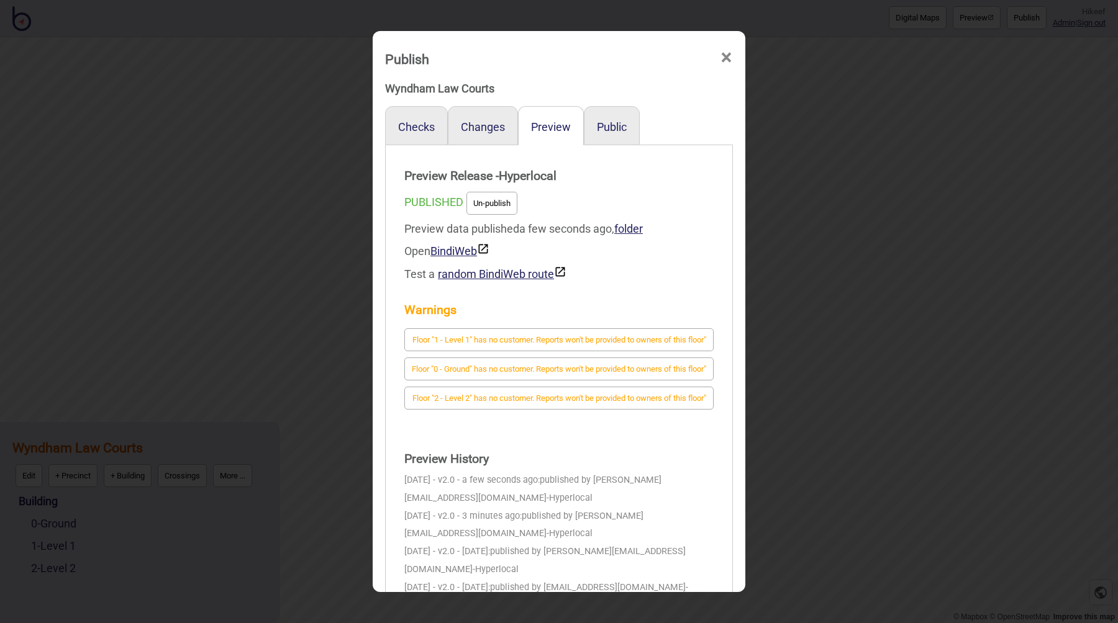
click at [488, 68] on div "Publish ×" at bounding box center [559, 55] width 360 height 37
click at [612, 123] on button "Public" at bounding box center [612, 126] width 30 height 13
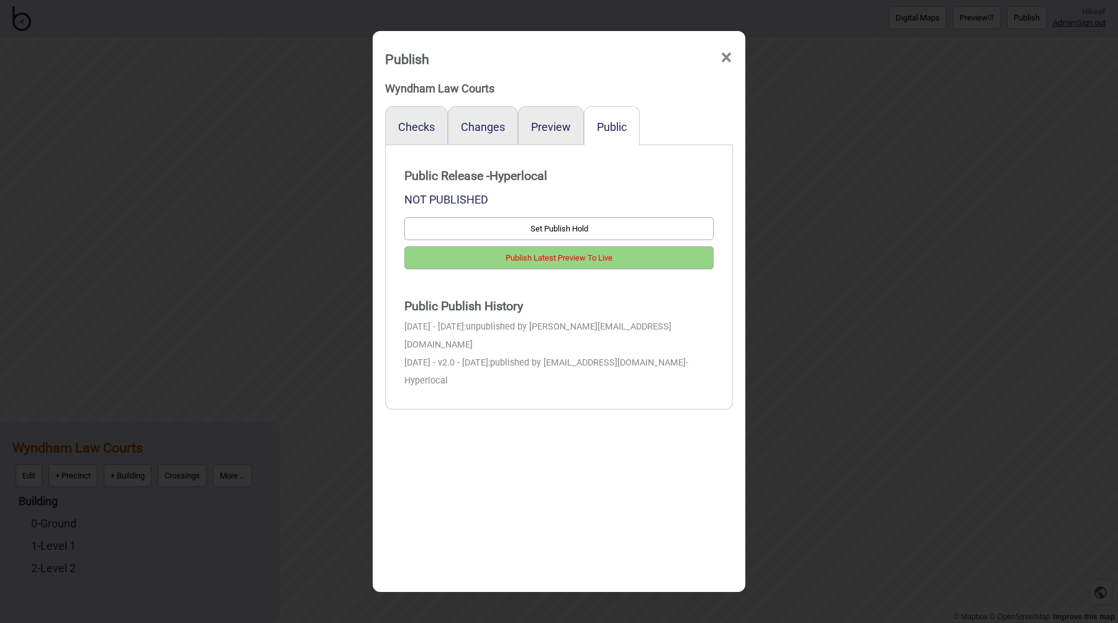
click at [587, 435] on div "Publish × Wyndham Law Courts Checks Changes Preview Public Public Release - Hyp…" at bounding box center [559, 311] width 373 height 561
click at [545, 258] on button "Publish Latest Preview To Live" at bounding box center [558, 257] width 309 height 23
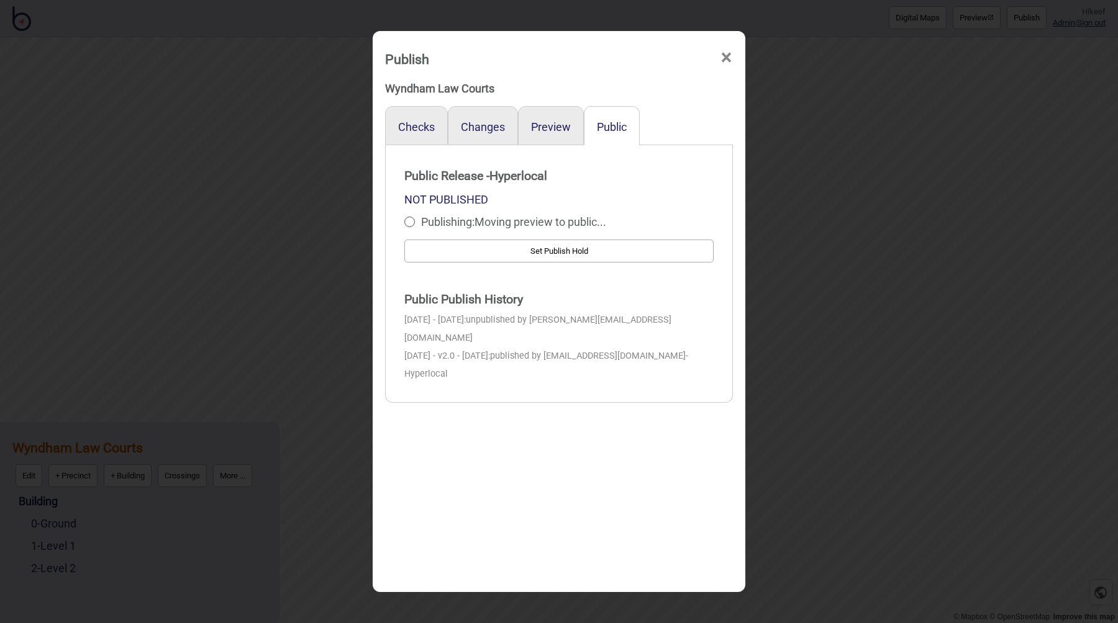
click at [525, 387] on div "Publish × Wyndham Law Courts Checks Changes Preview Public Public Release - Hyp…" at bounding box center [559, 311] width 373 height 561
